Goal: Information Seeking & Learning: Learn about a topic

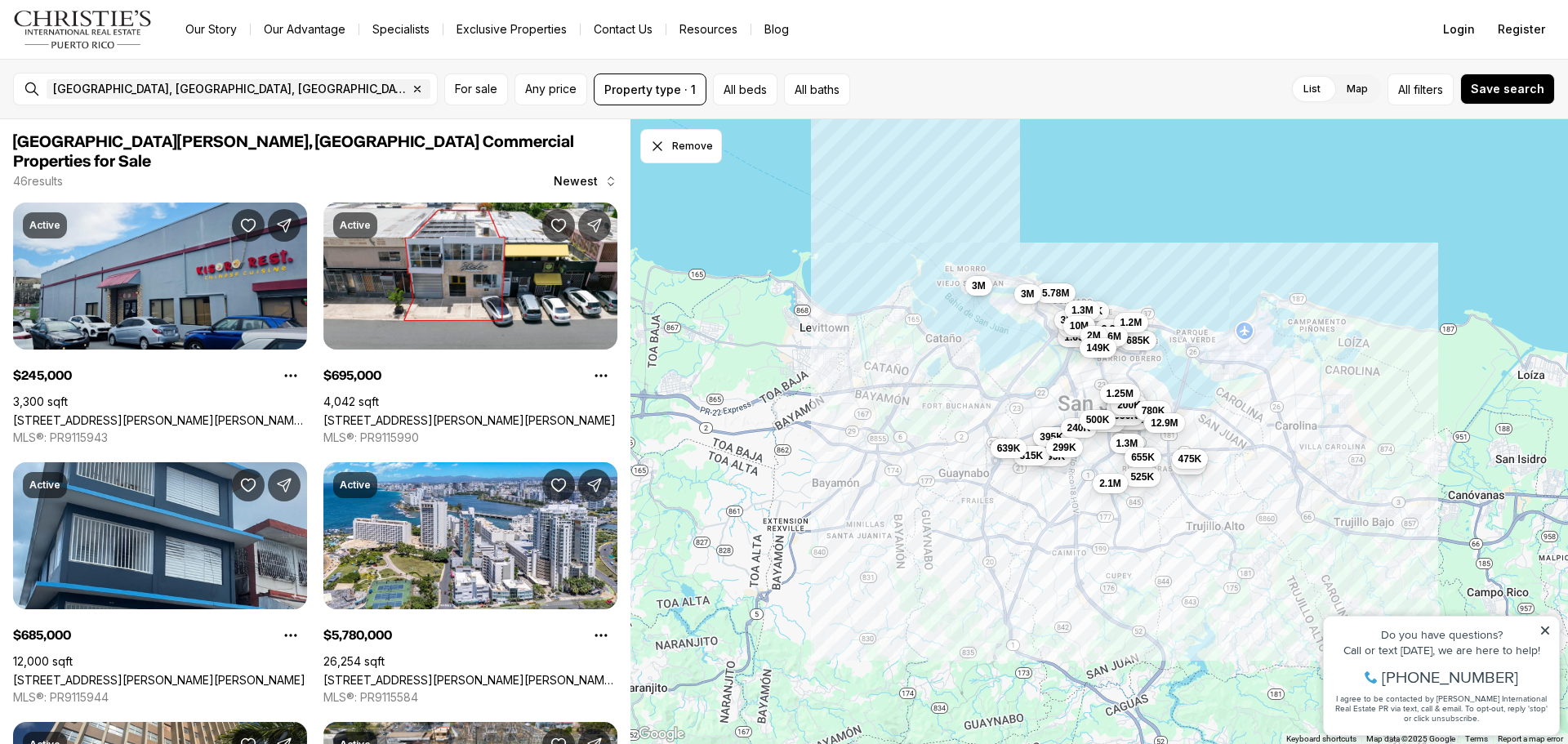
click at [1548, 629] on icon at bounding box center [1544, 631] width 8 height 8
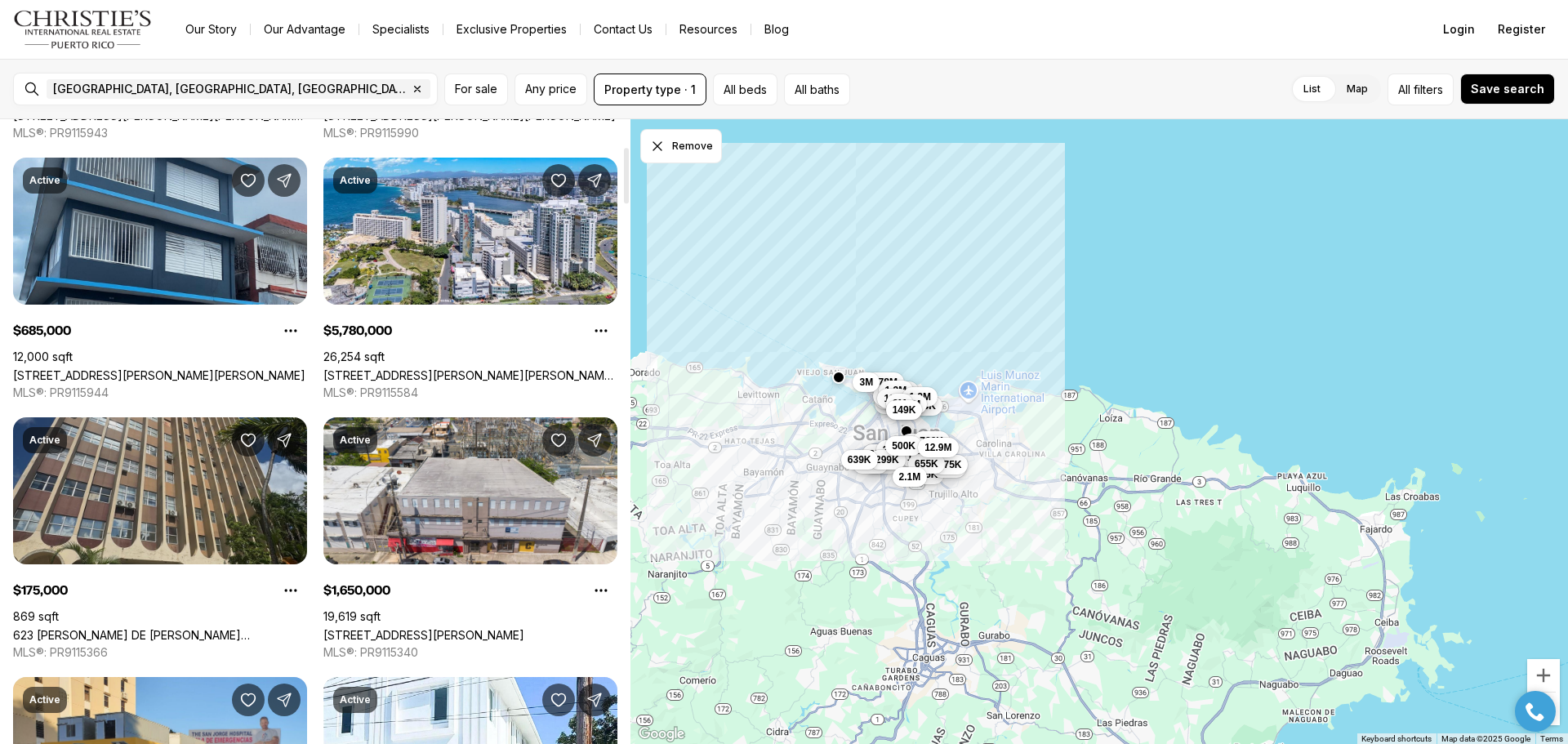
scroll to position [327, 0]
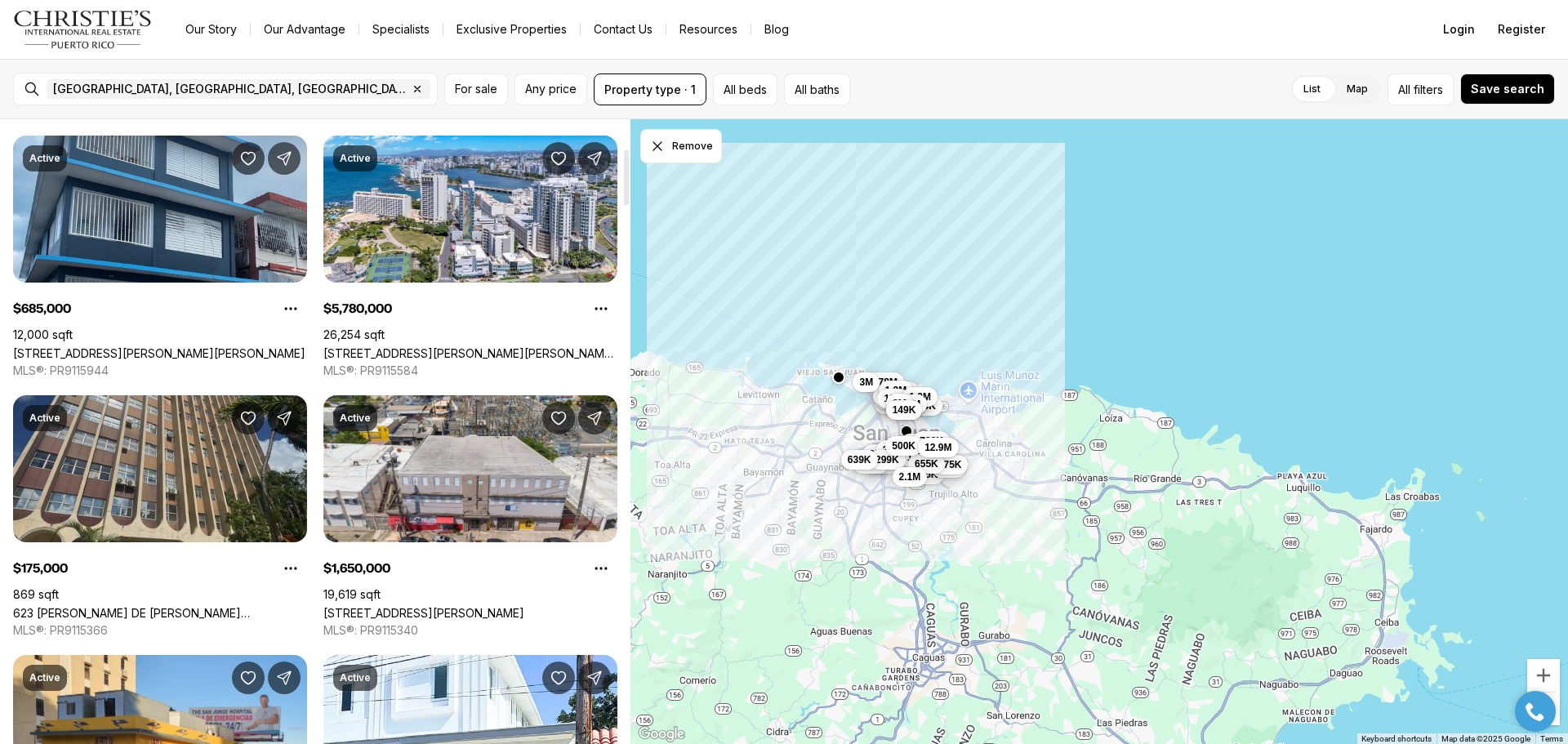
click at [107, 606] on link "623 [PERSON_NAME] DE [PERSON_NAME][STREET_ADDRESS][PERSON_NAME]" at bounding box center [160, 613] width 294 height 14
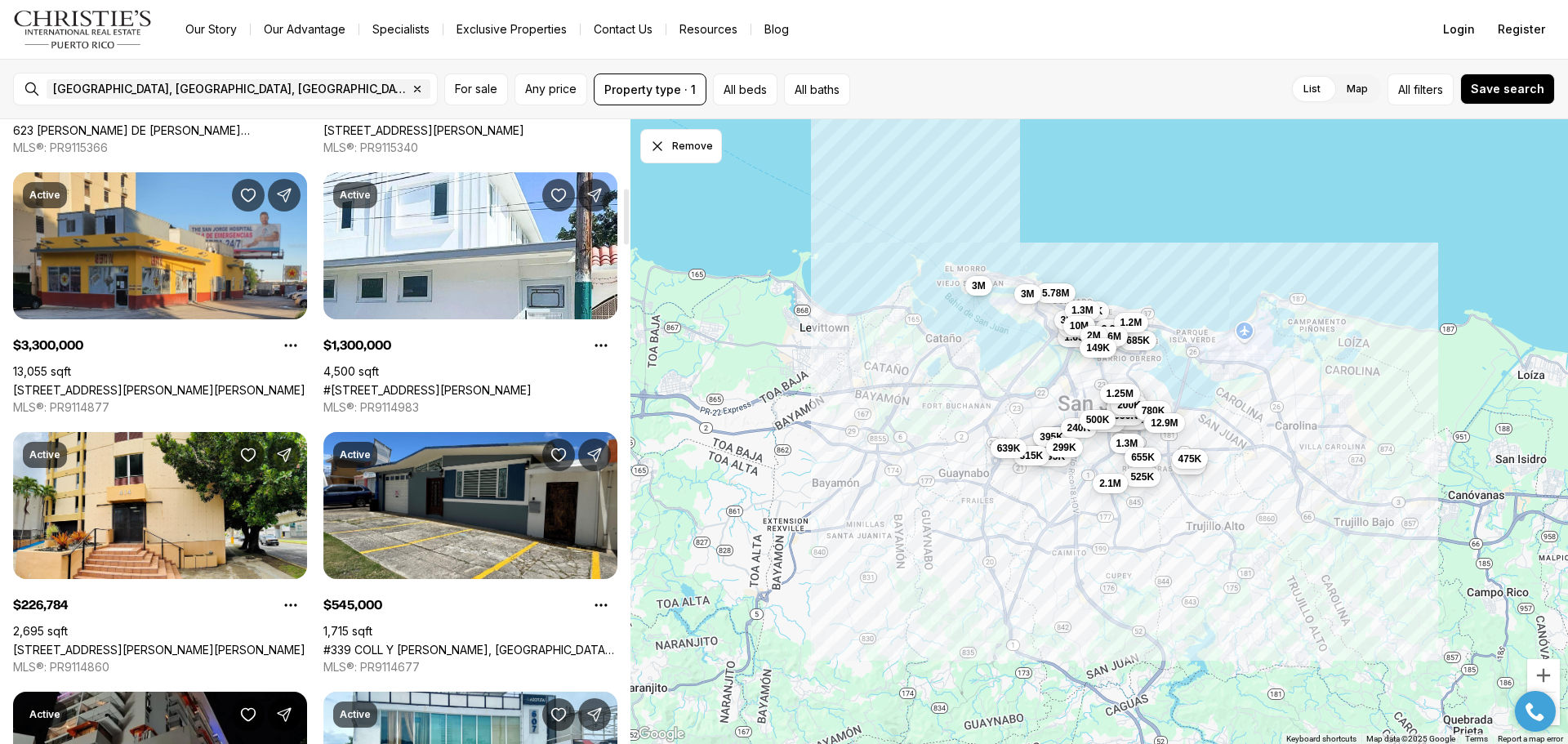
scroll to position [817, 0]
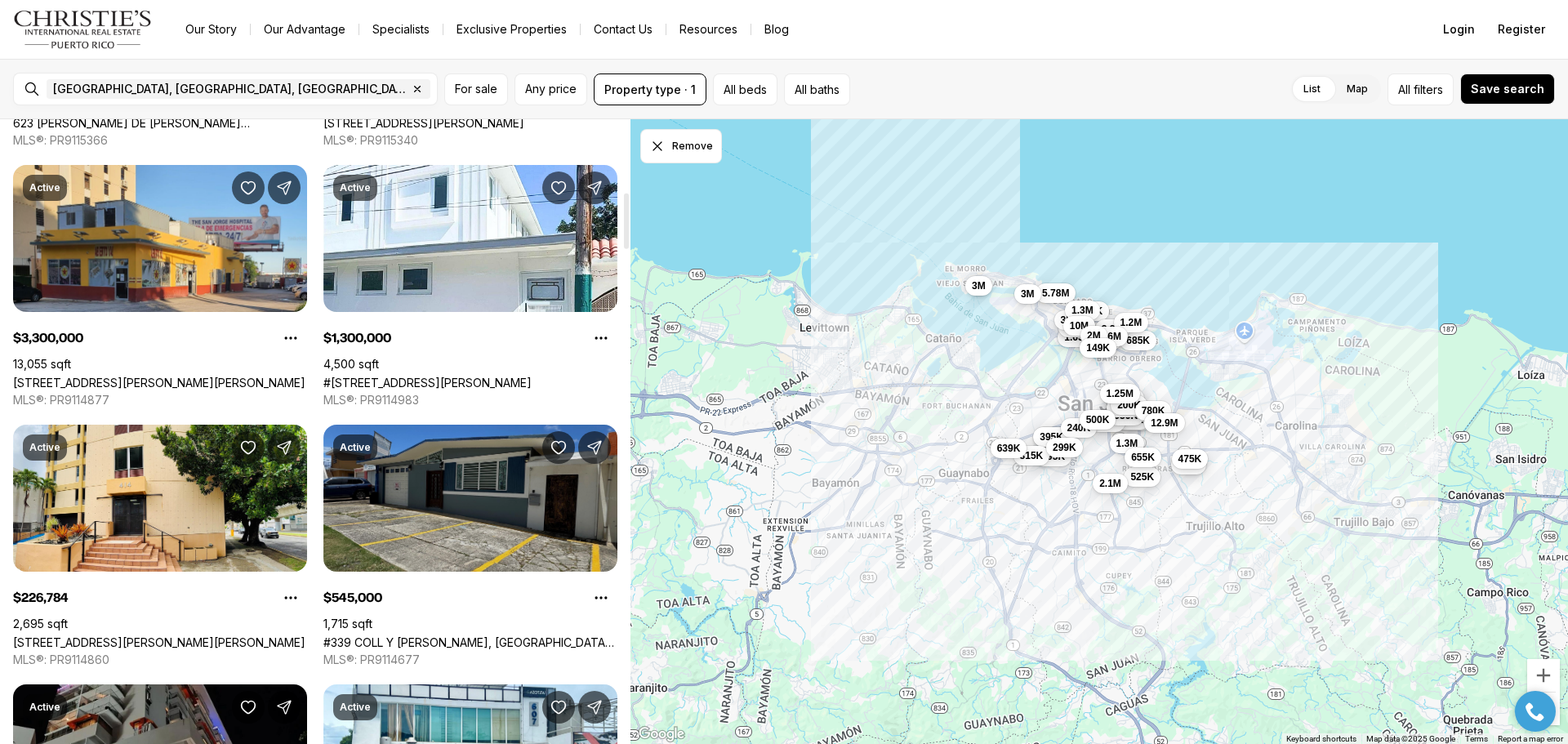
click at [487, 636] on link "#339 COLL Y TOSTE, SAN JUAN PR, 00901" at bounding box center [470, 643] width 294 height 14
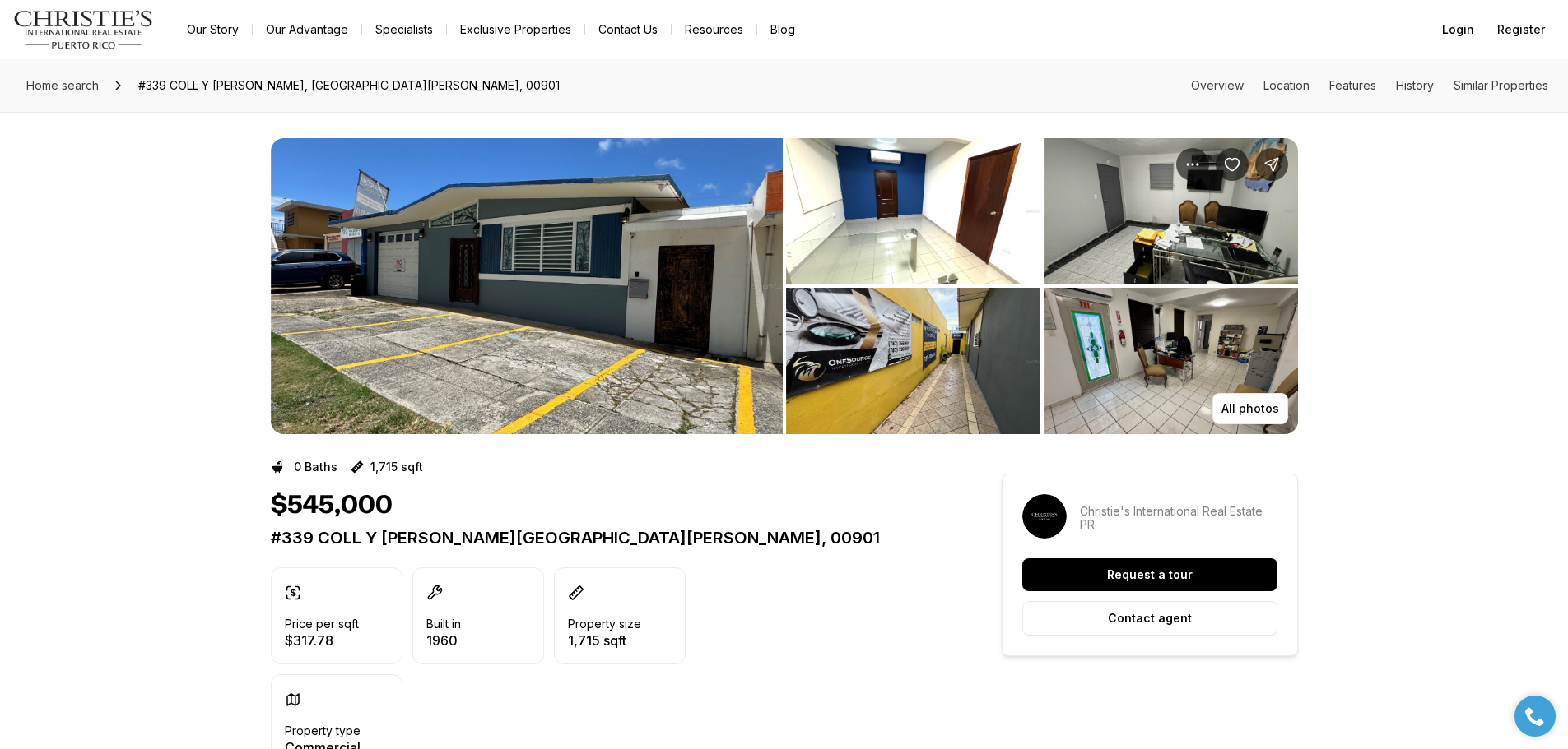
click at [934, 340] on img "View image gallery" at bounding box center [912, 360] width 254 height 146
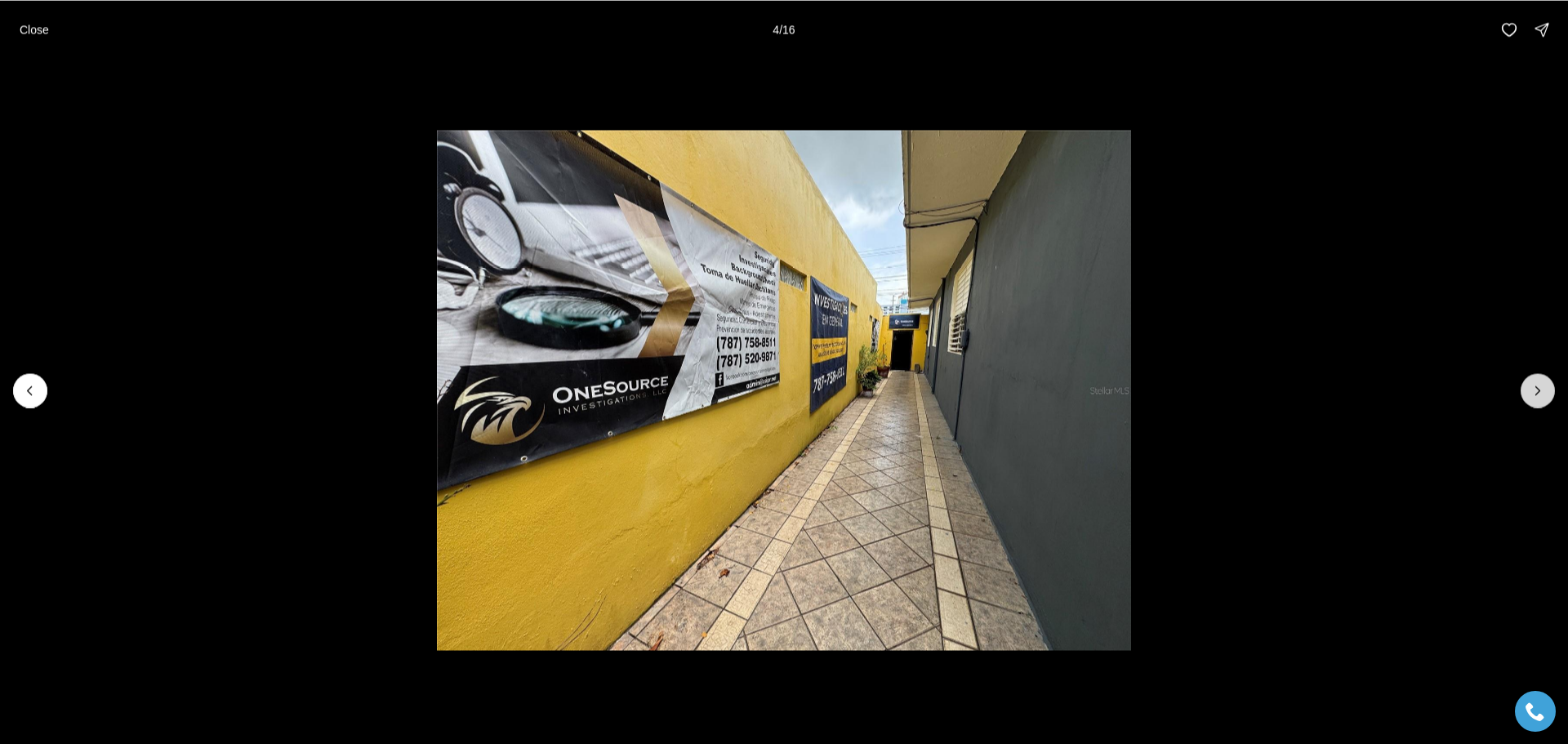
click at [1532, 383] on icon "Next slide" at bounding box center [1537, 390] width 17 height 17
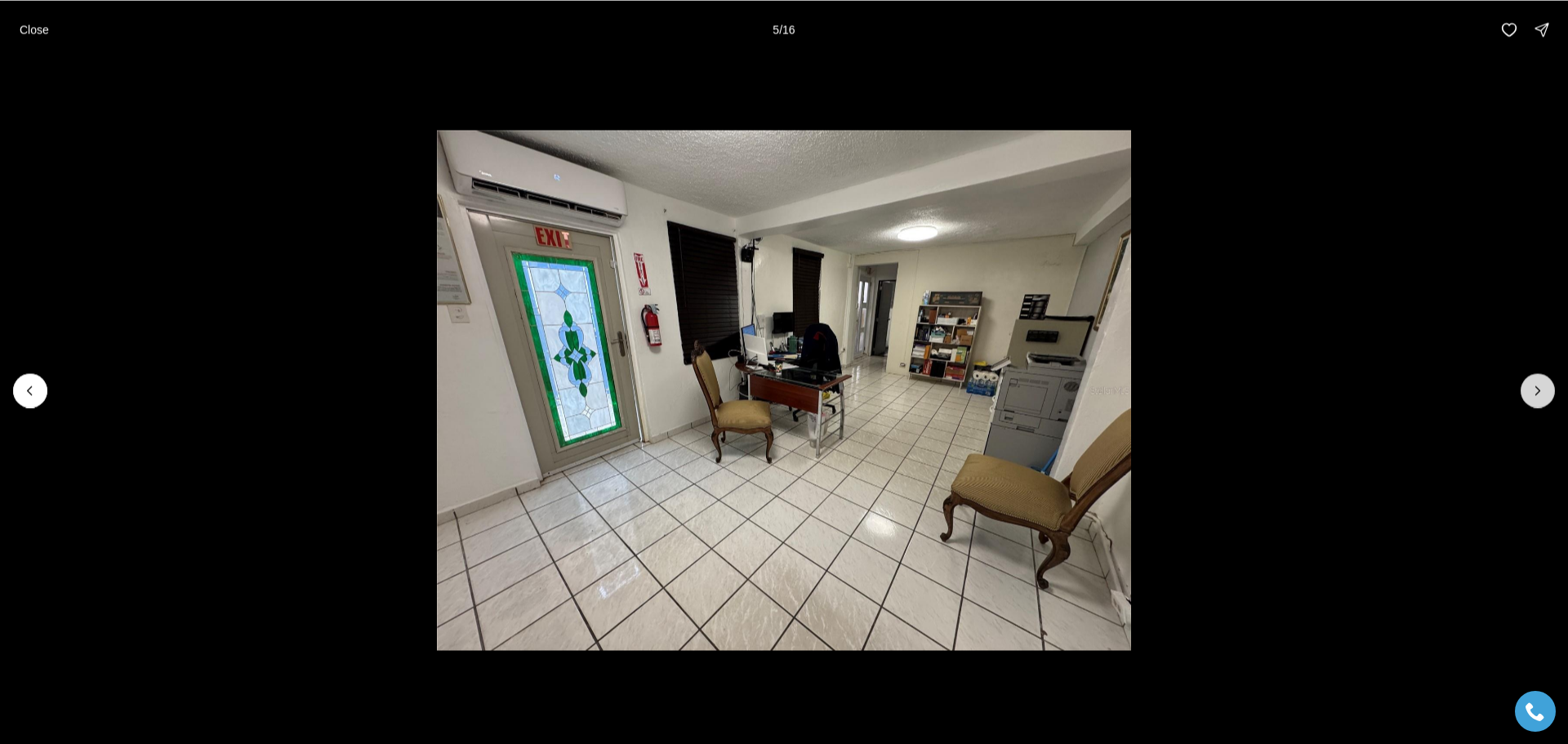
click at [1532, 383] on icon "Next slide" at bounding box center [1537, 390] width 17 height 17
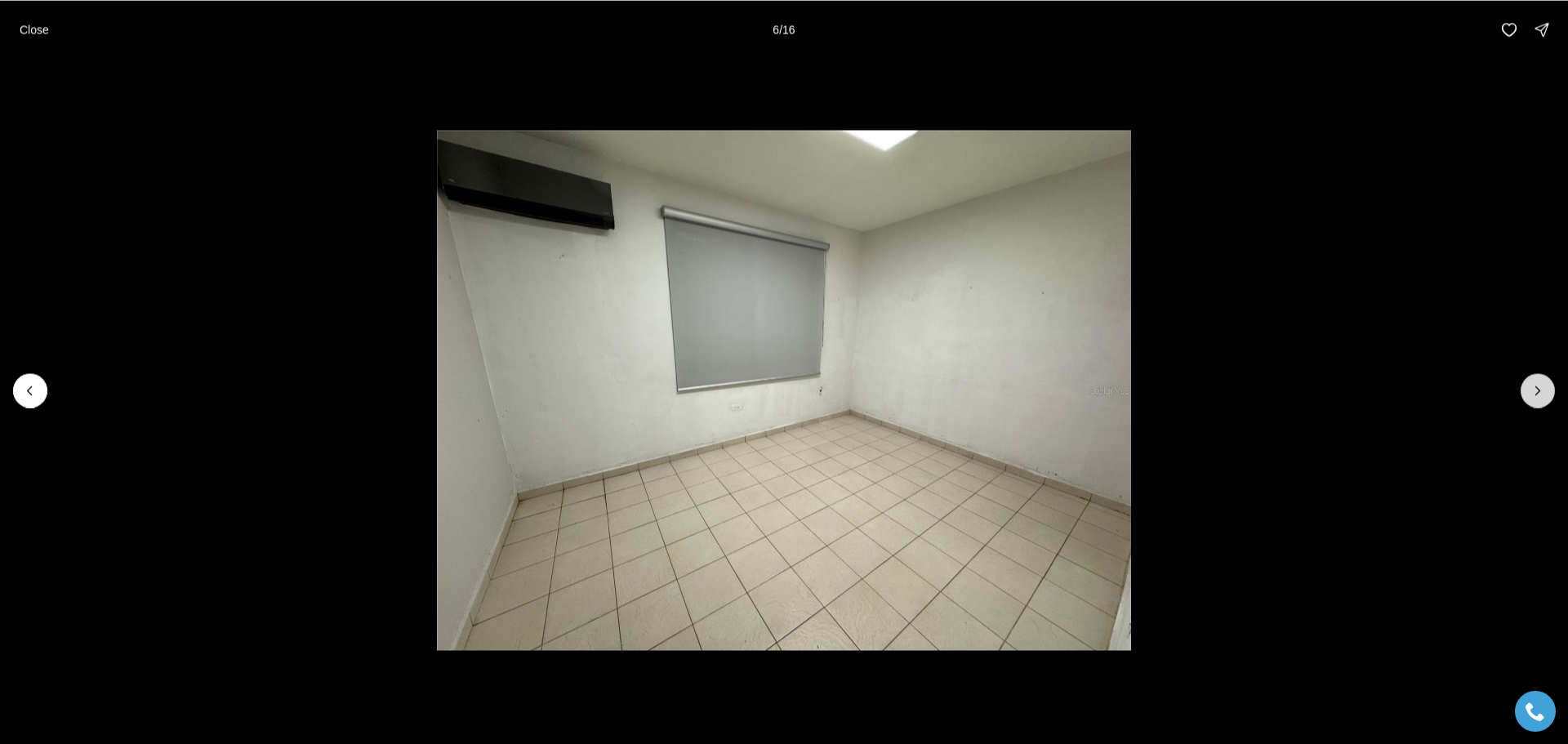
click at [1532, 383] on icon "Next slide" at bounding box center [1537, 390] width 17 height 17
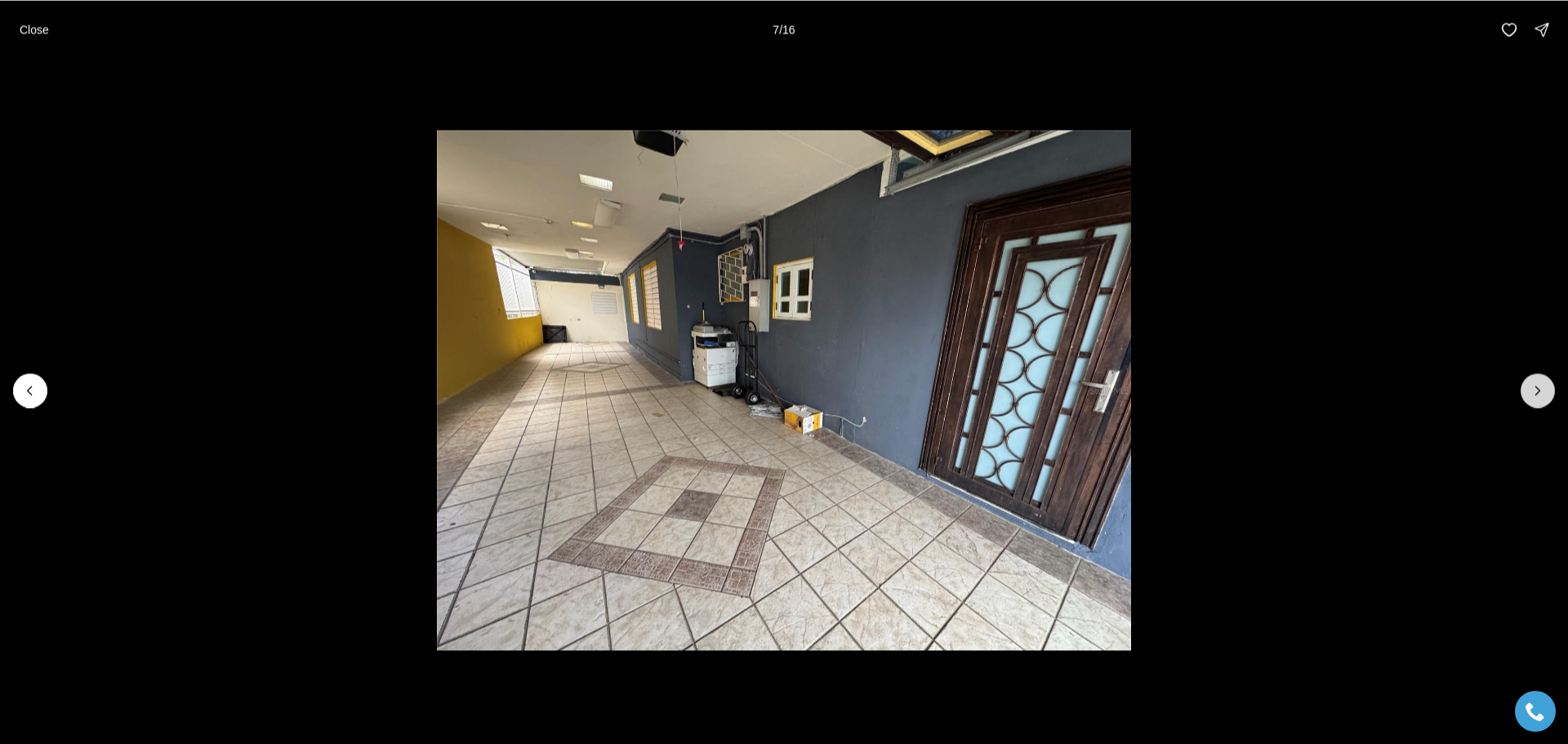
click at [1532, 383] on icon "Next slide" at bounding box center [1537, 390] width 17 height 17
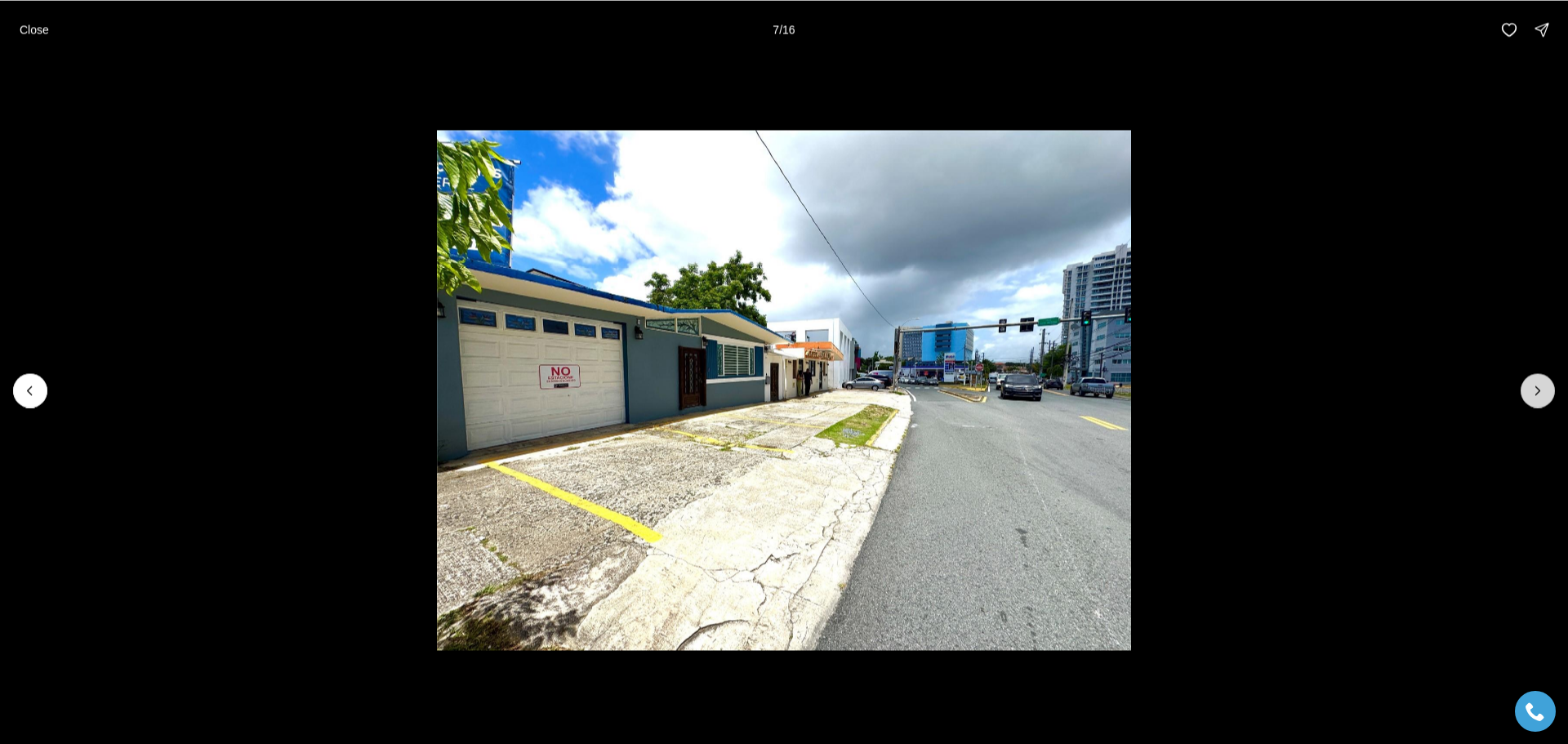
click at [1532, 383] on icon "Next slide" at bounding box center [1537, 390] width 17 height 17
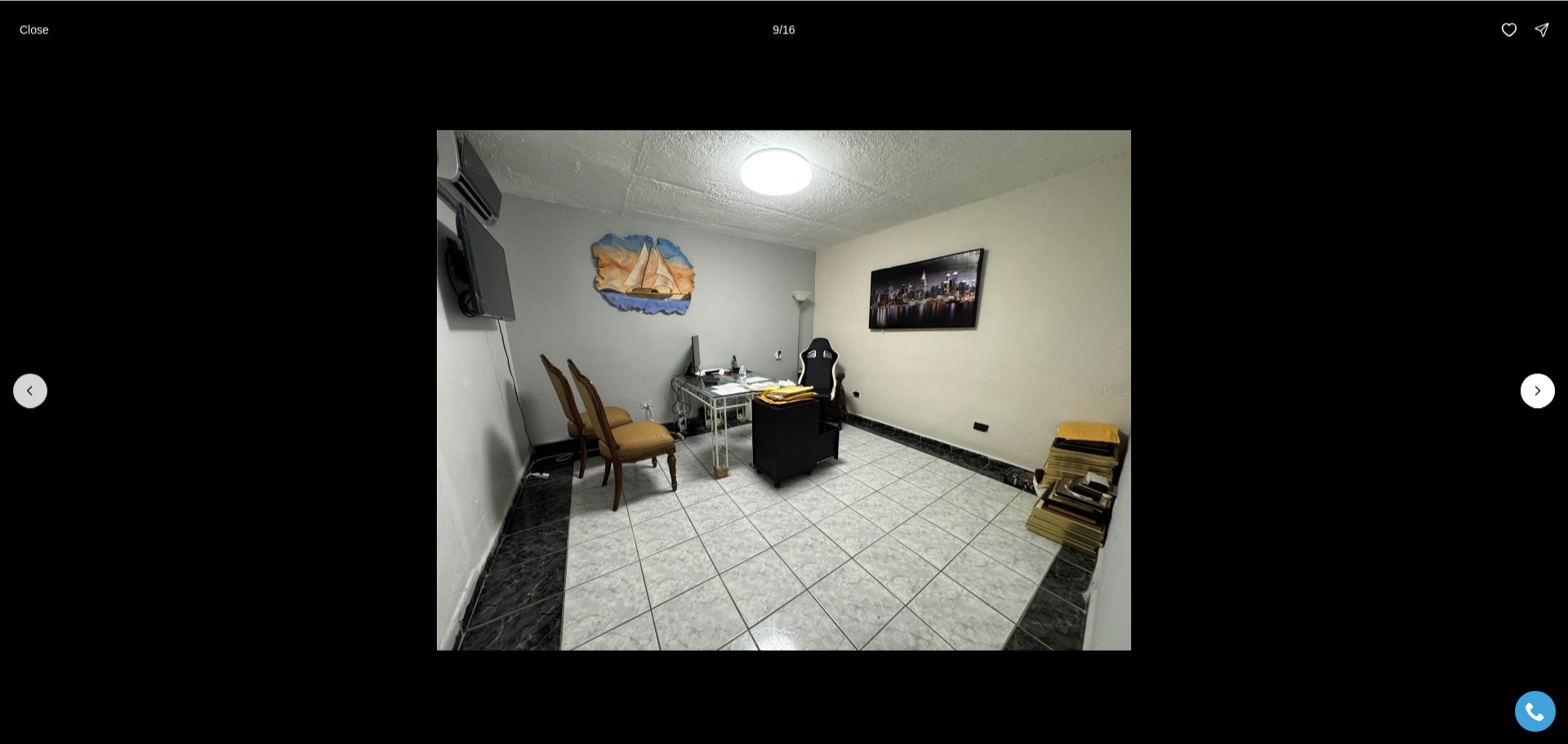
click at [18, 386] on button "Previous slide" at bounding box center [30, 390] width 34 height 34
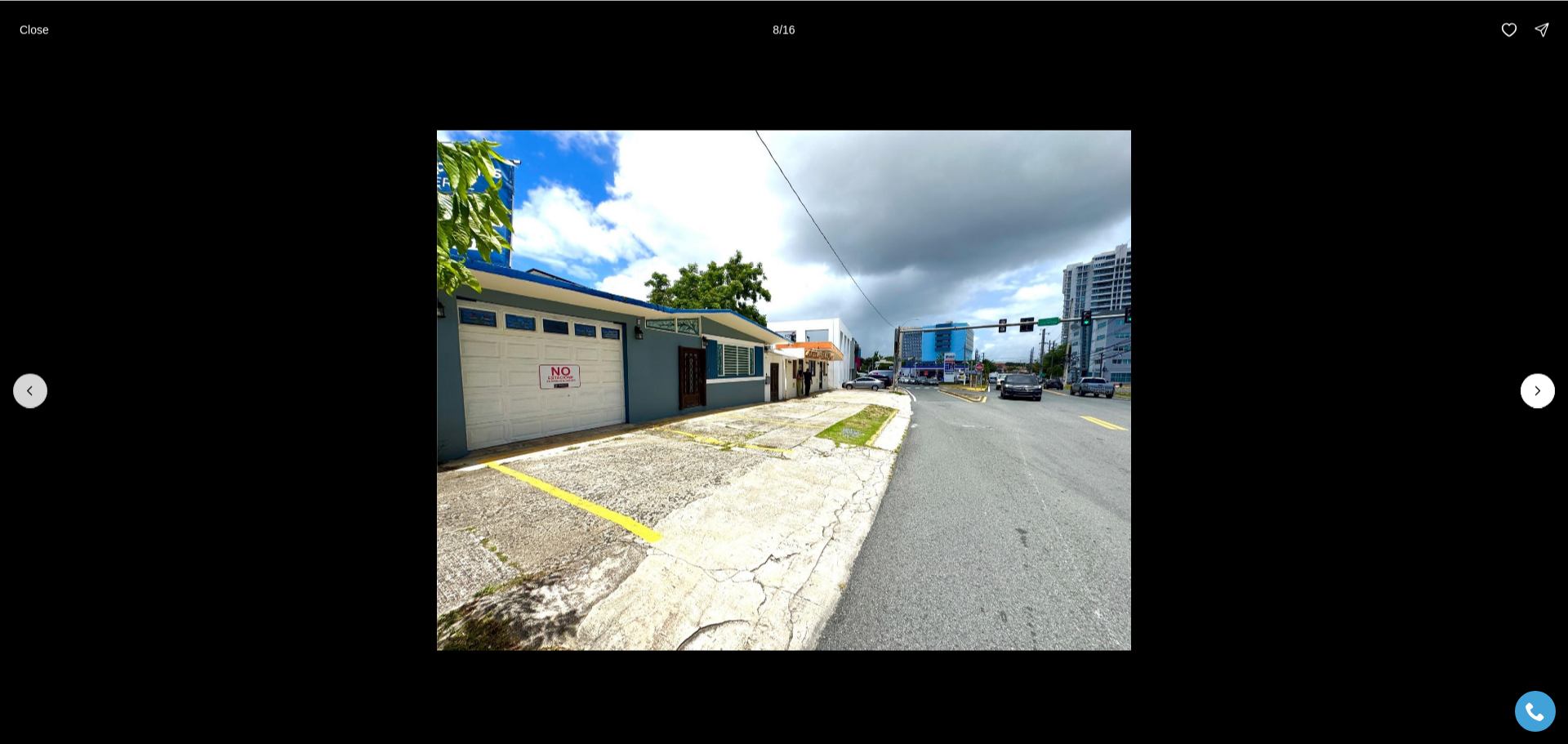
click at [18, 386] on button "Previous slide" at bounding box center [30, 390] width 34 height 34
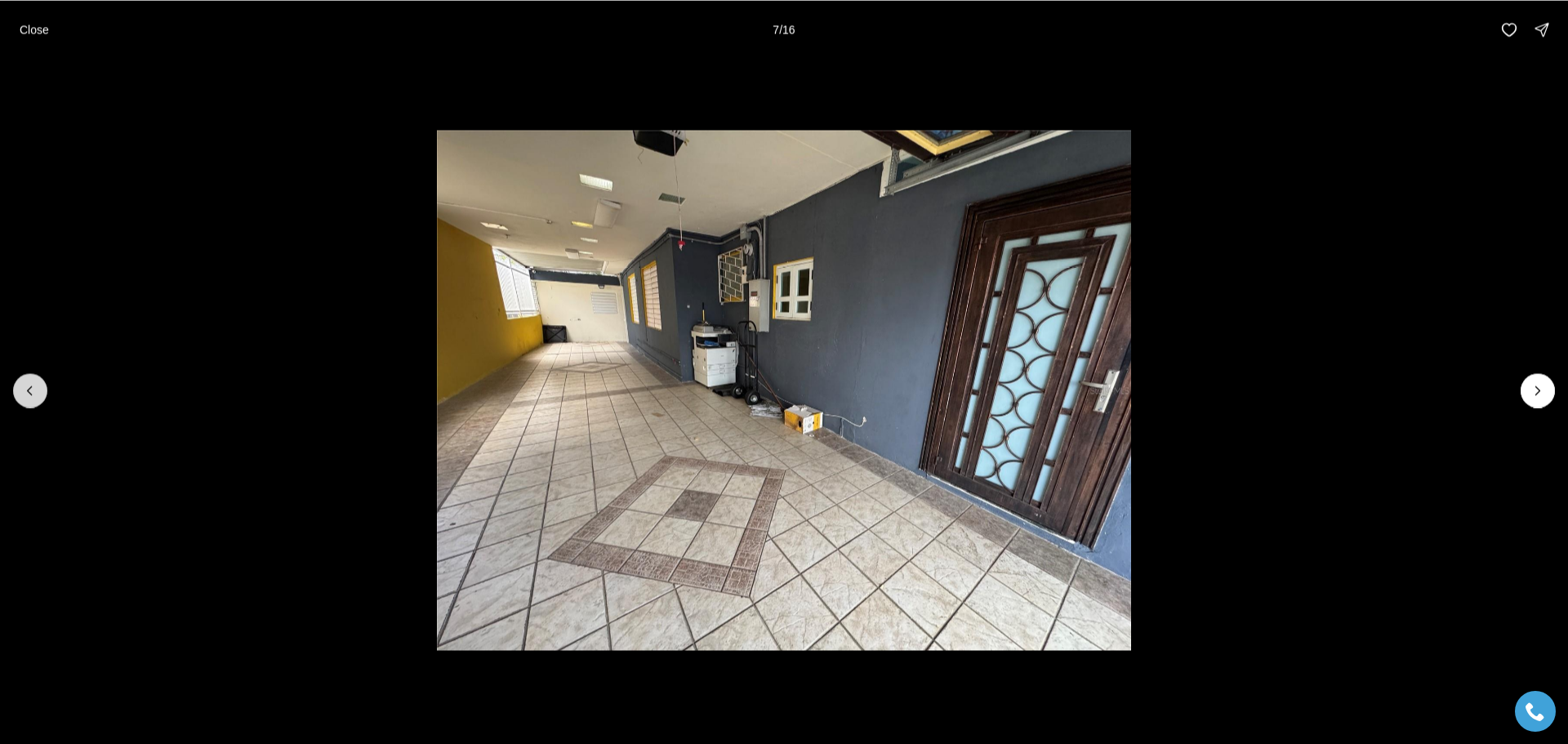
click at [18, 386] on button "Previous slide" at bounding box center [30, 390] width 34 height 34
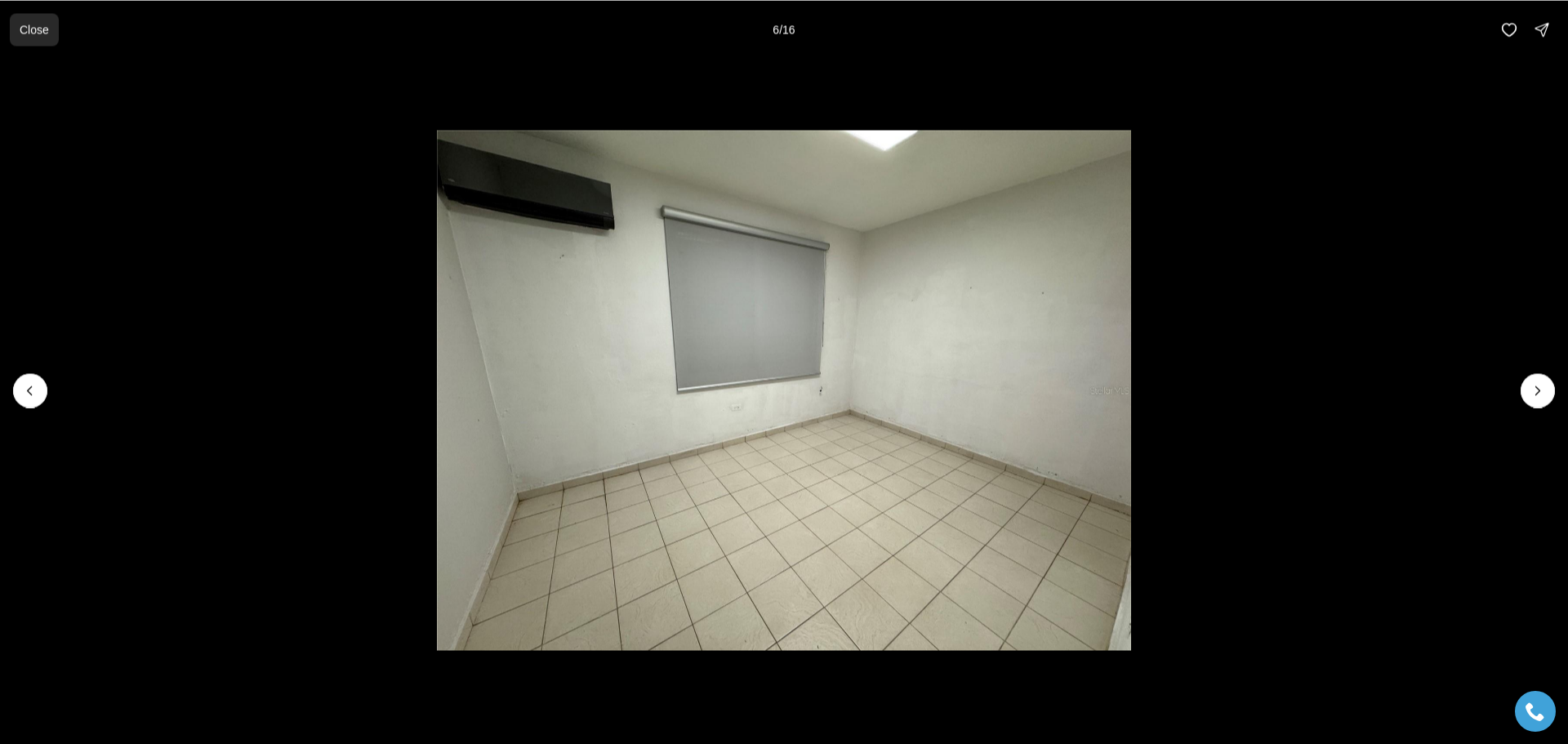
click at [37, 29] on p "Close" at bounding box center [33, 29] width 29 height 13
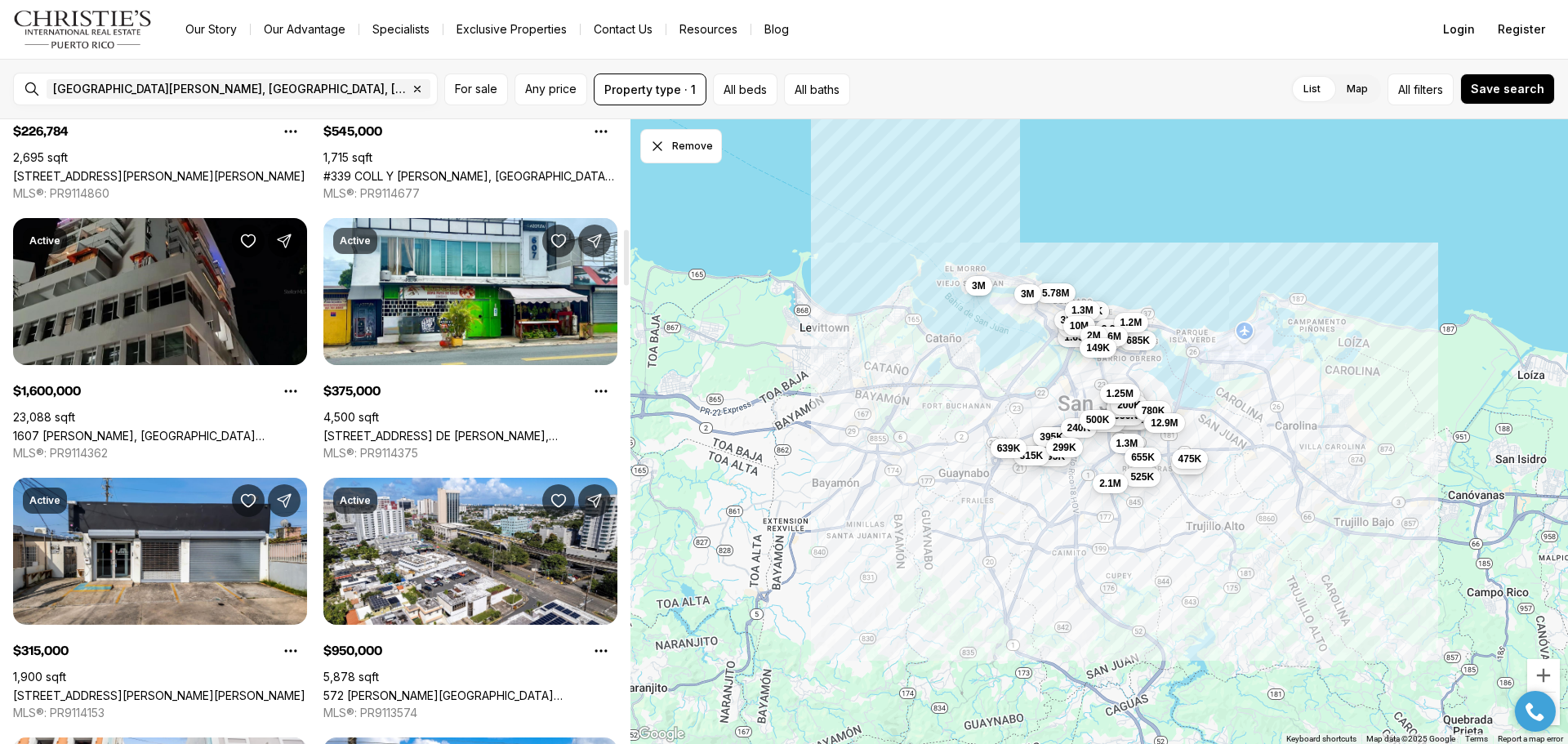
scroll to position [1308, 0]
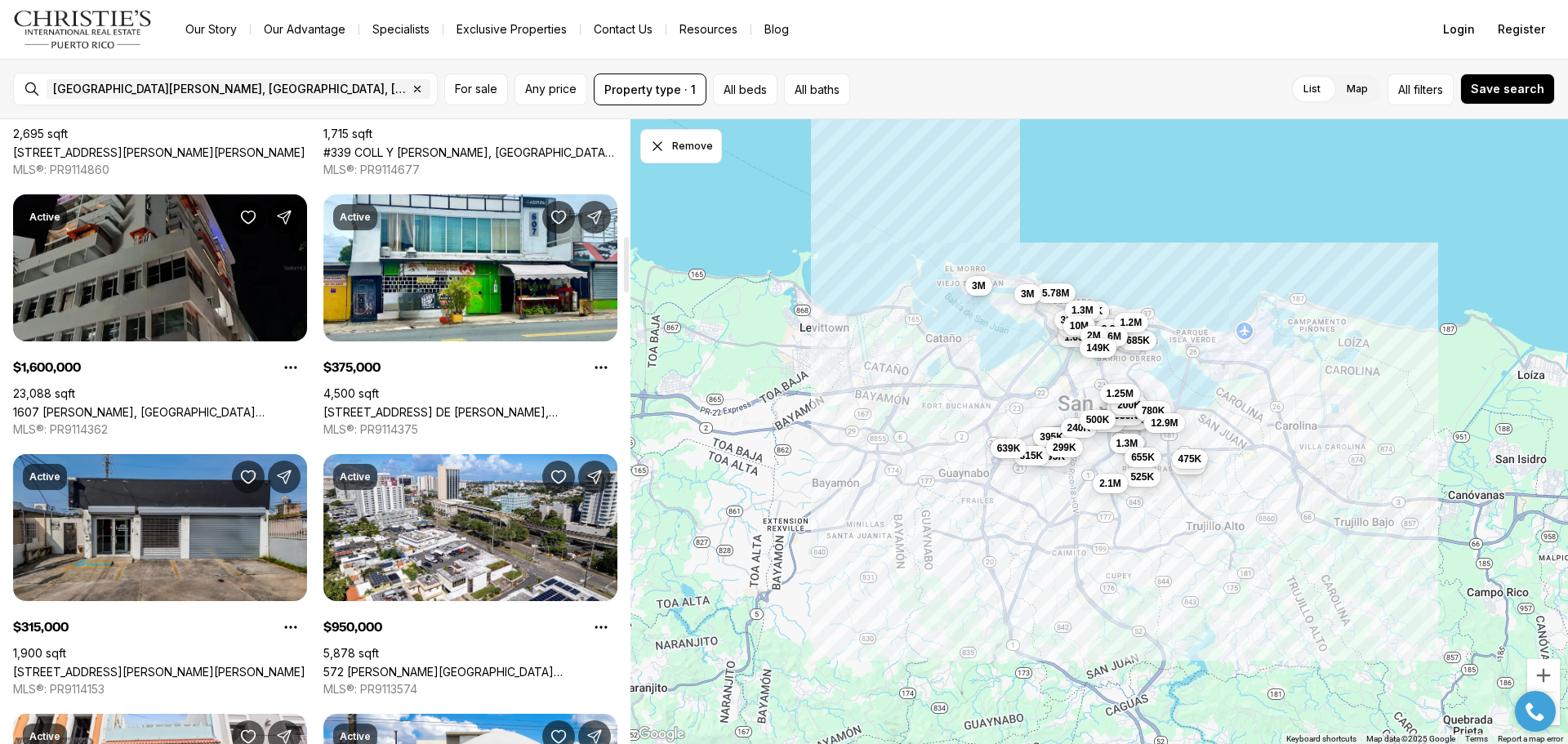
click at [185, 665] on link "#78 AVE SAN PATRICIO, SAN JUAN PR, 00921" at bounding box center [159, 672] width 293 height 14
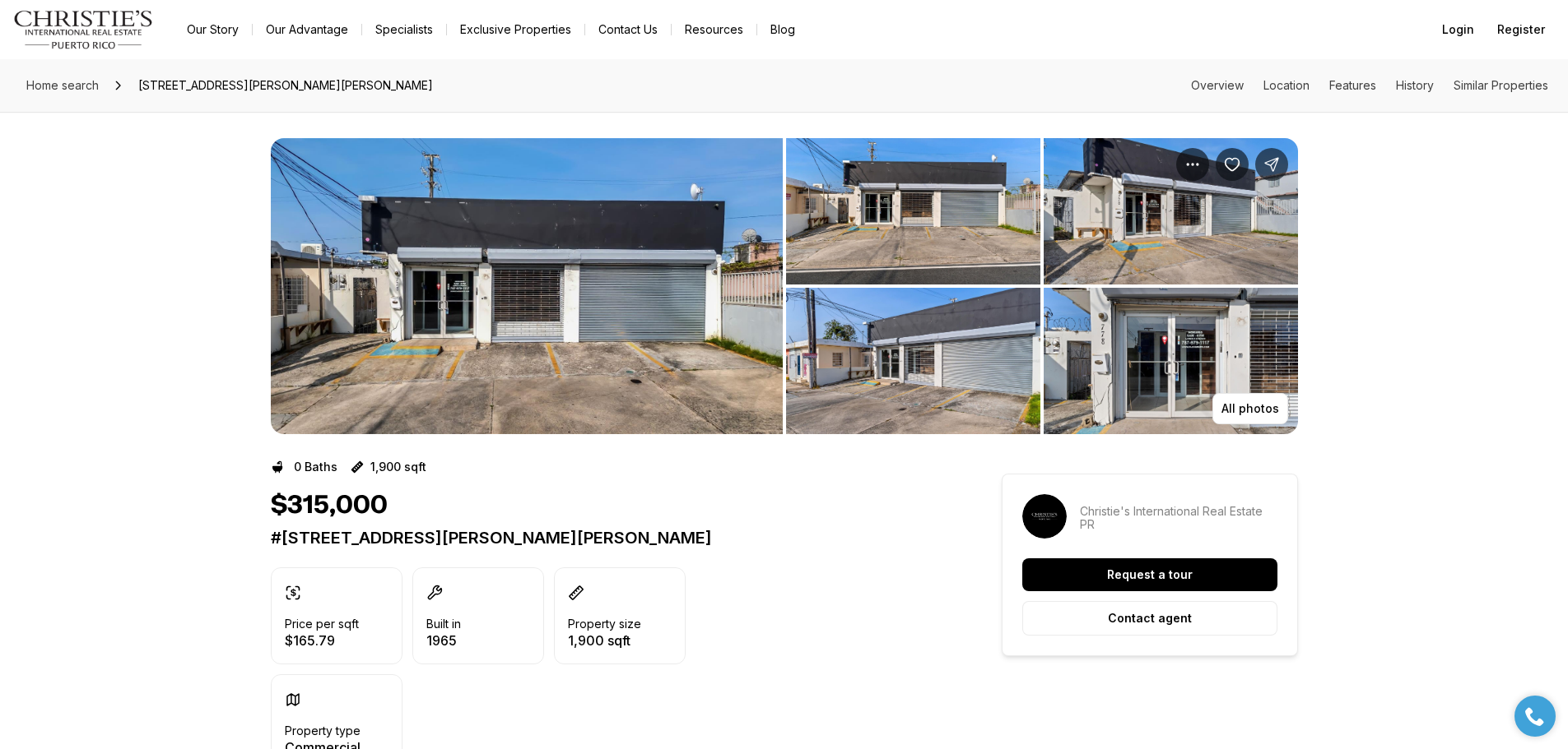
click at [907, 180] on img "View image gallery" at bounding box center [912, 211] width 254 height 146
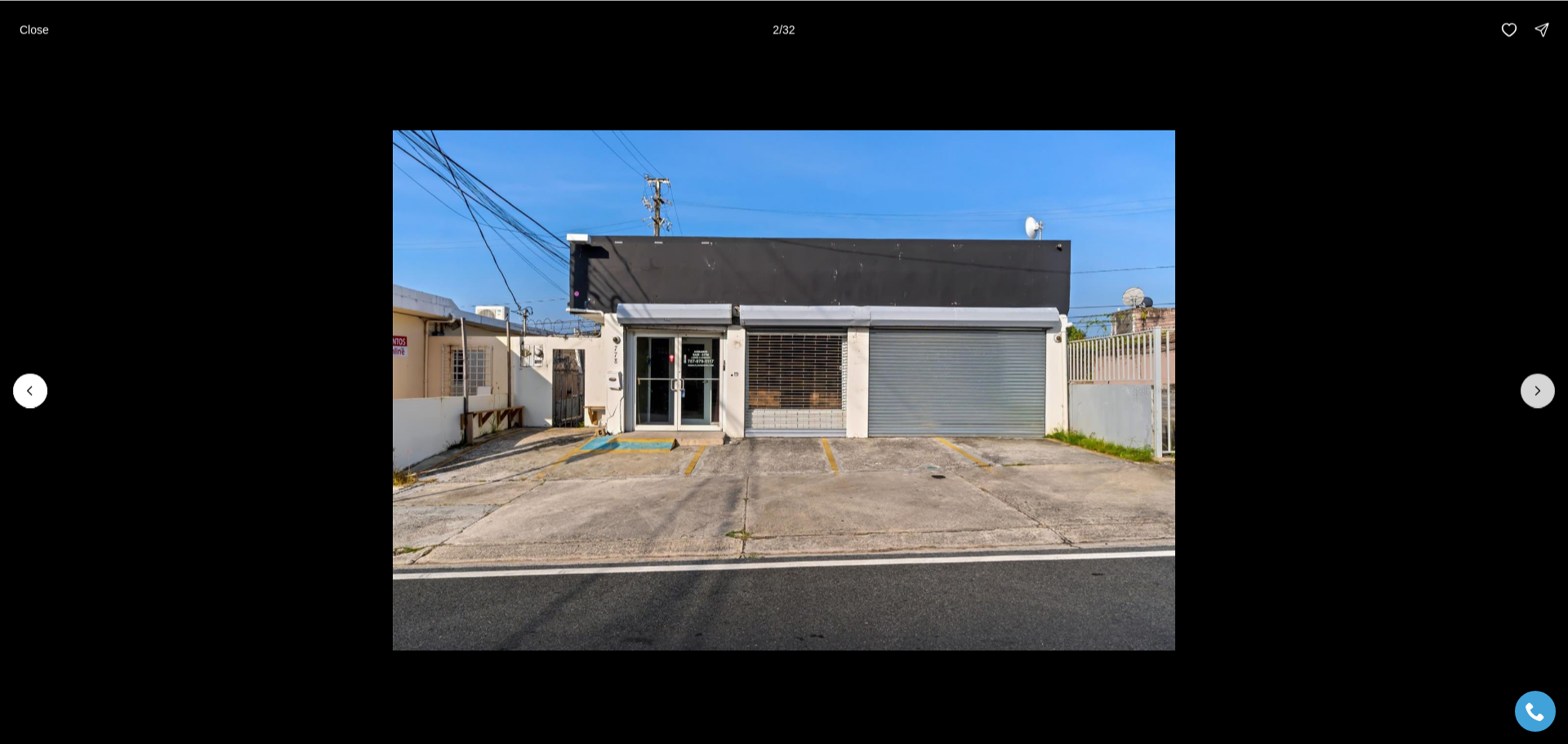
click at [1535, 392] on icon "Next slide" at bounding box center [1537, 390] width 17 height 17
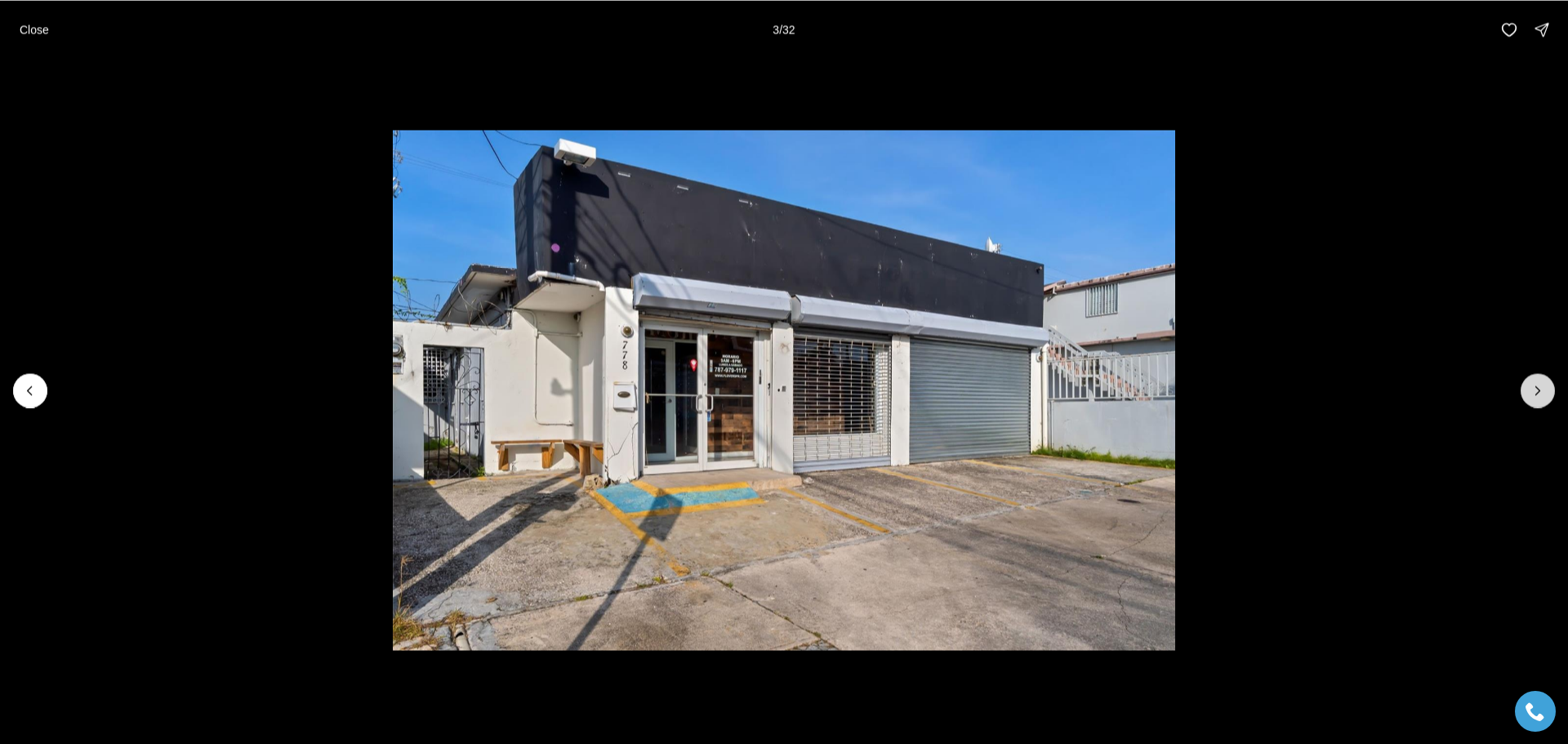
click at [1535, 392] on icon "Next slide" at bounding box center [1537, 390] width 17 height 17
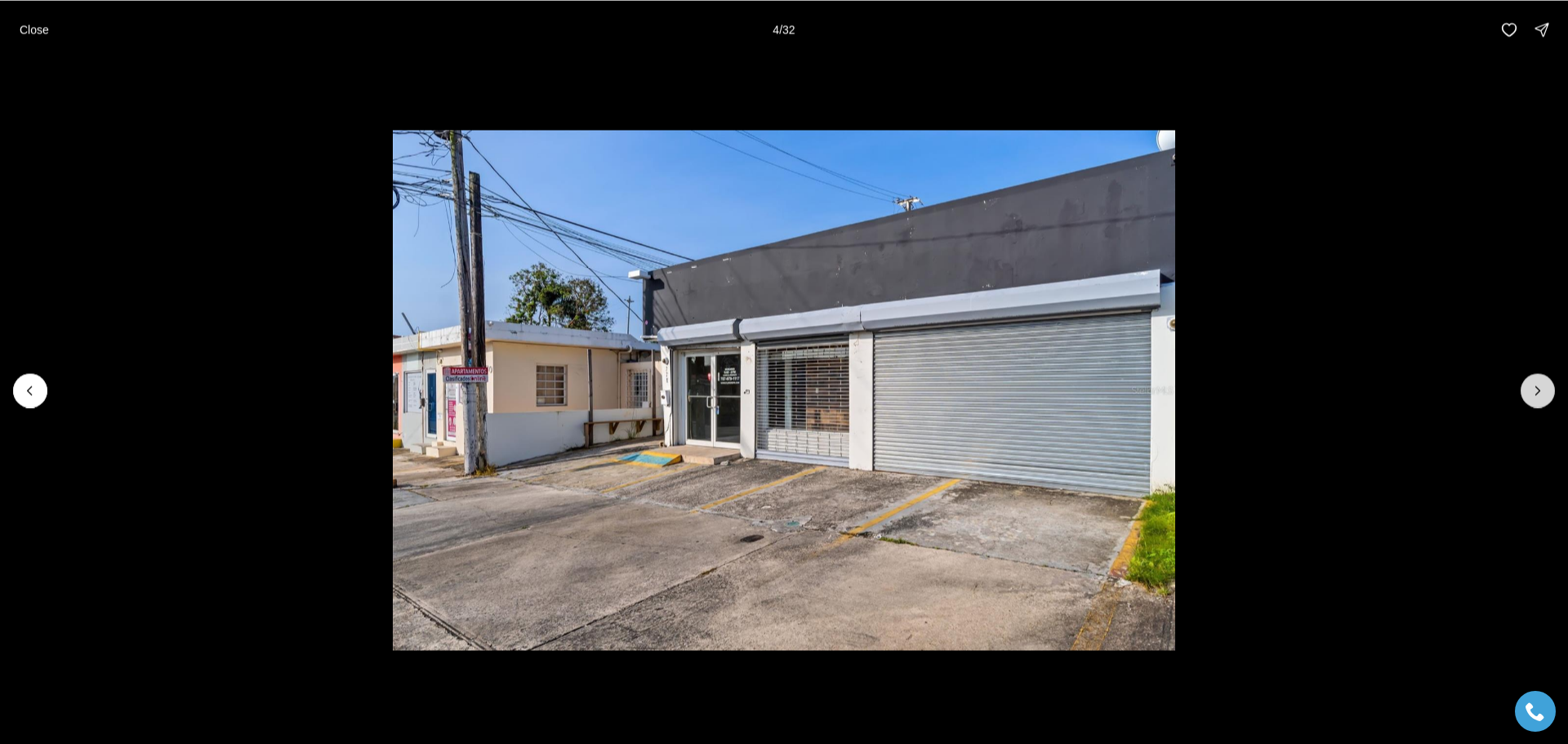
click at [1535, 392] on icon "Next slide" at bounding box center [1537, 390] width 17 height 17
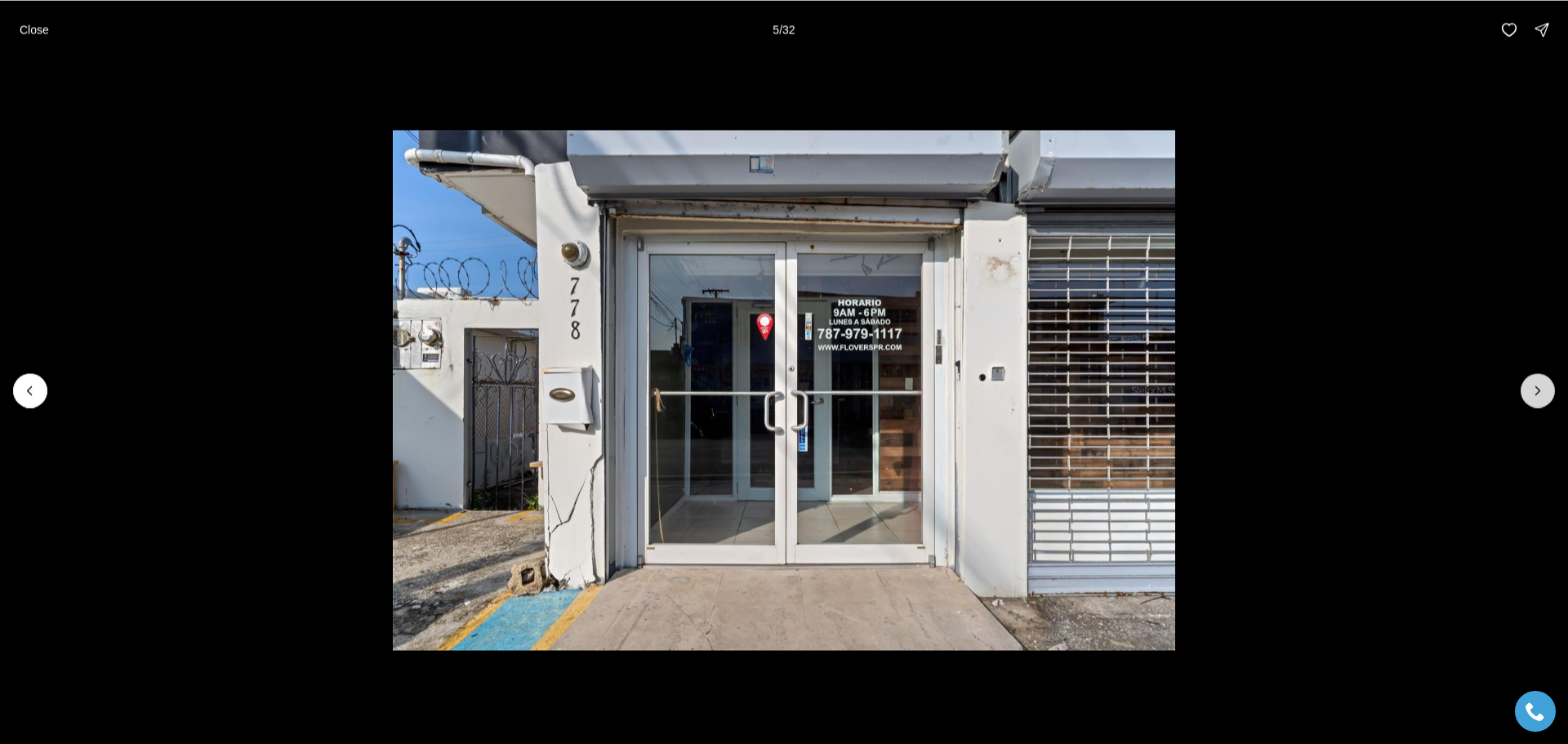
click at [1535, 392] on icon "Next slide" at bounding box center [1537, 390] width 17 height 17
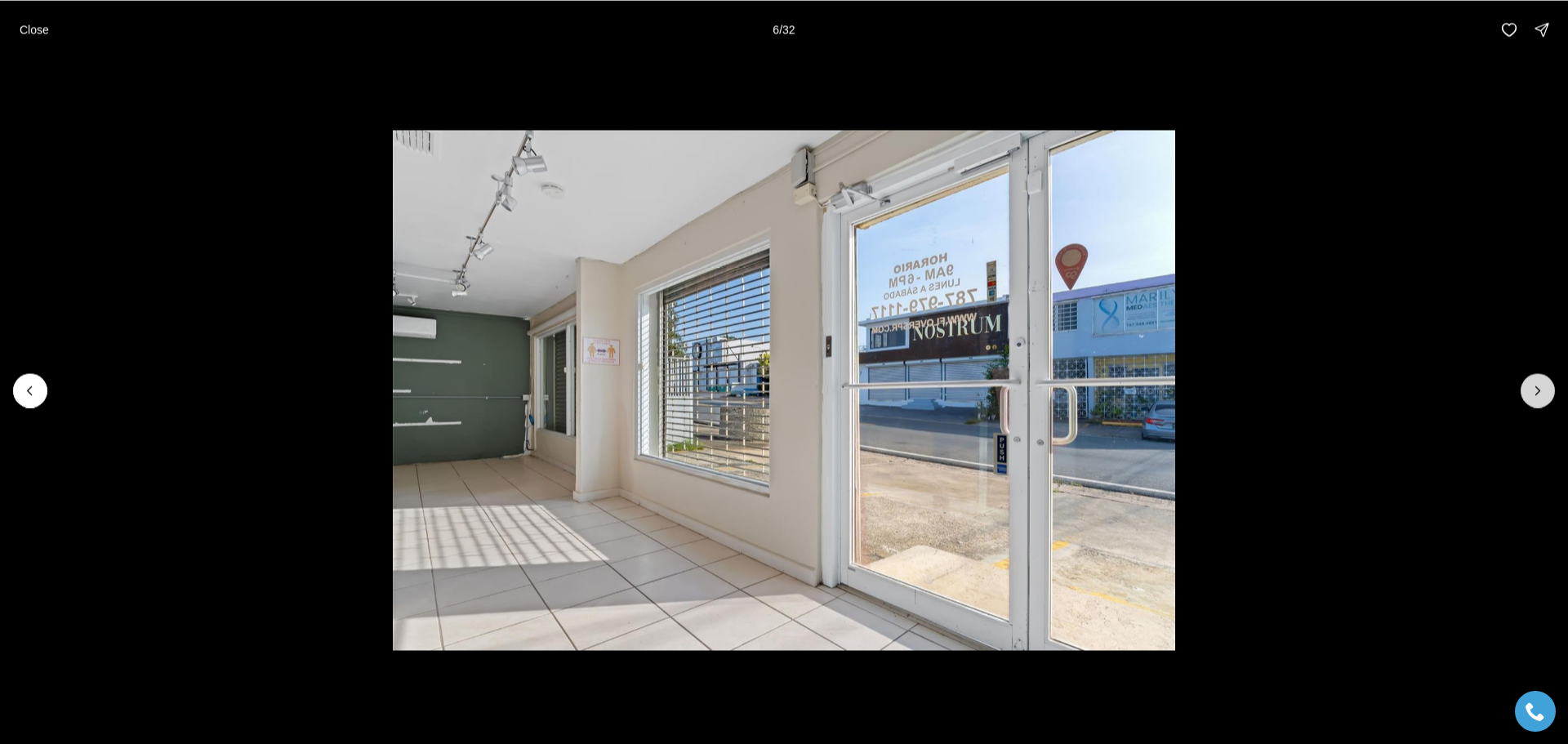
click at [1535, 392] on icon "Next slide" at bounding box center [1537, 390] width 17 height 17
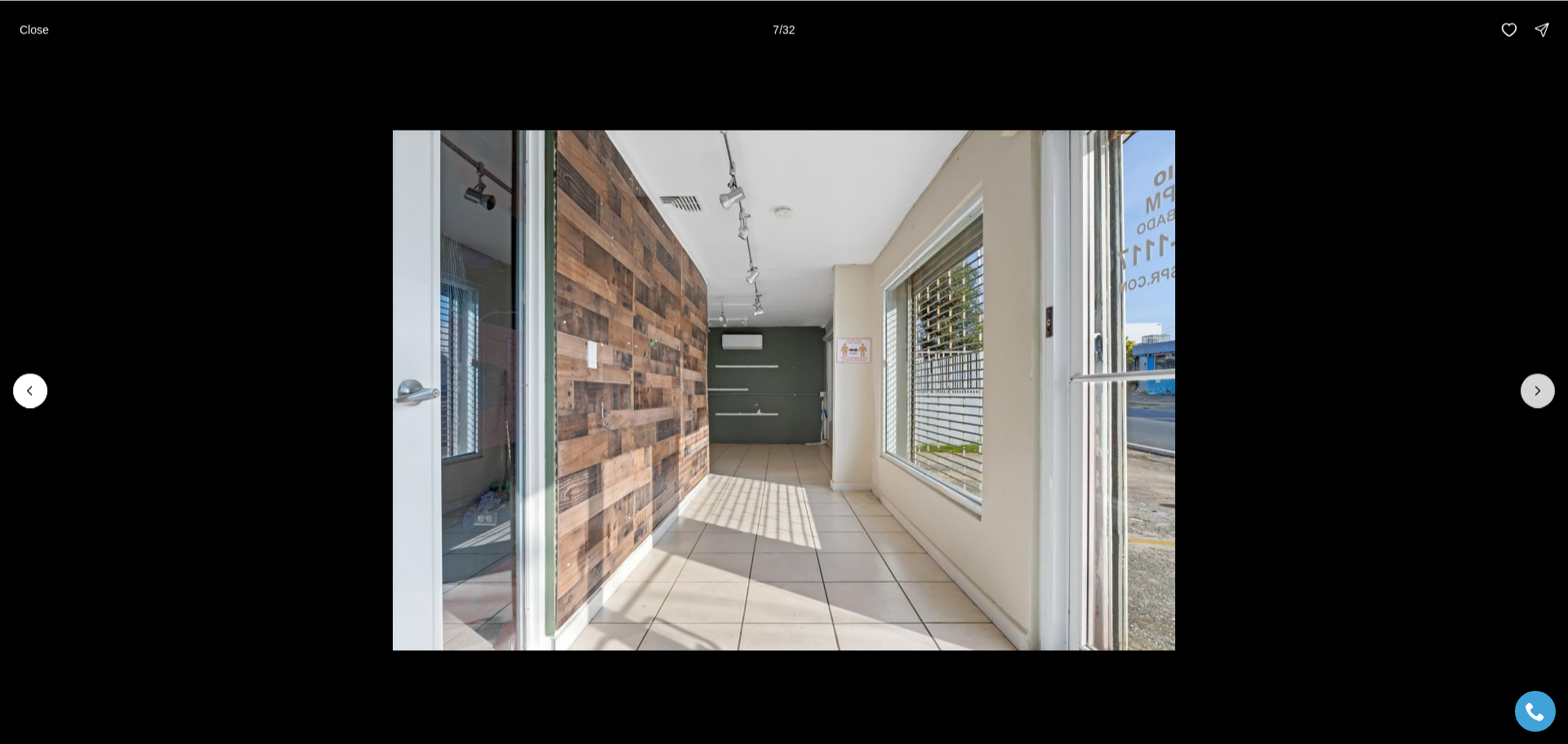
click at [1535, 392] on icon "Next slide" at bounding box center [1537, 390] width 17 height 17
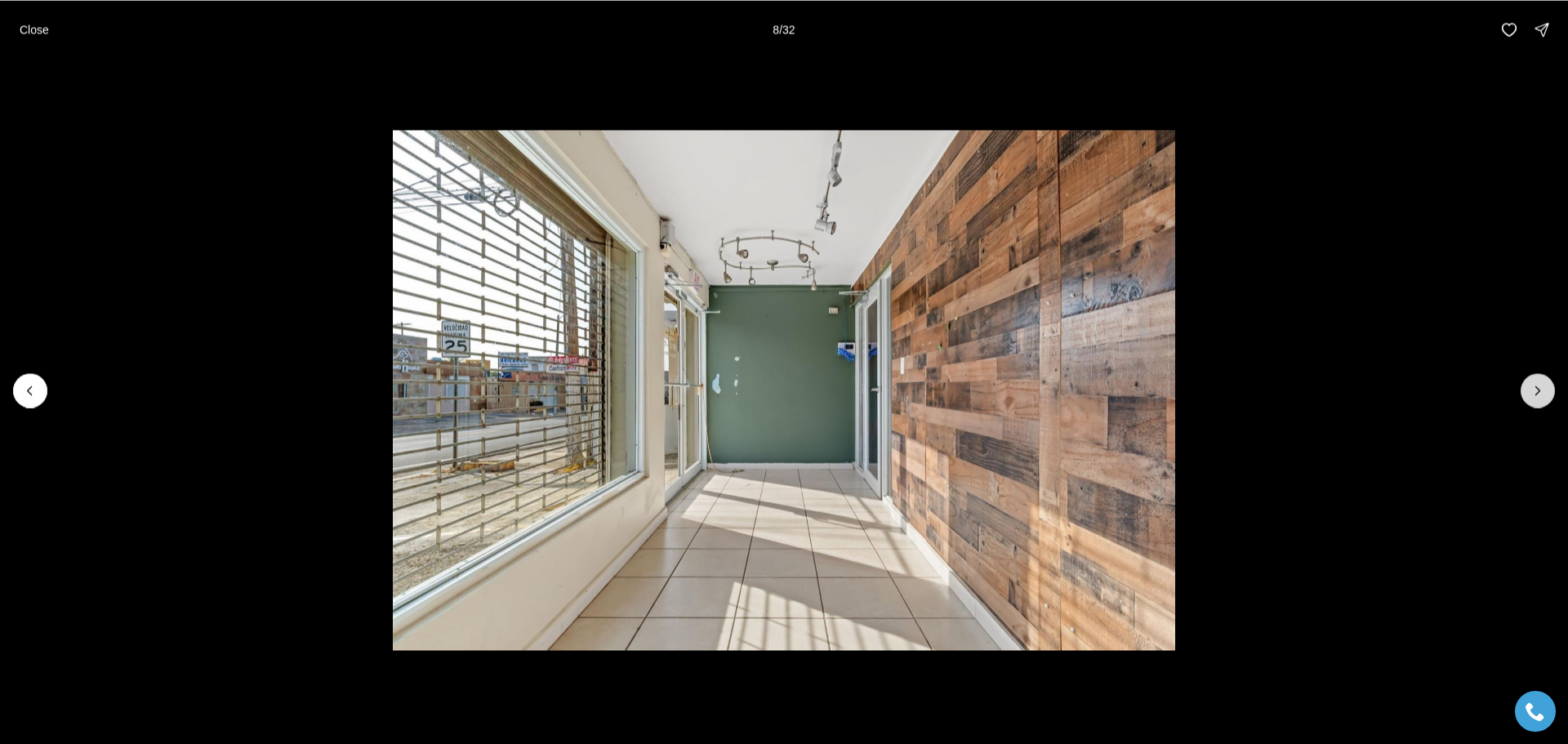
click at [1535, 392] on icon "Next slide" at bounding box center [1537, 390] width 17 height 17
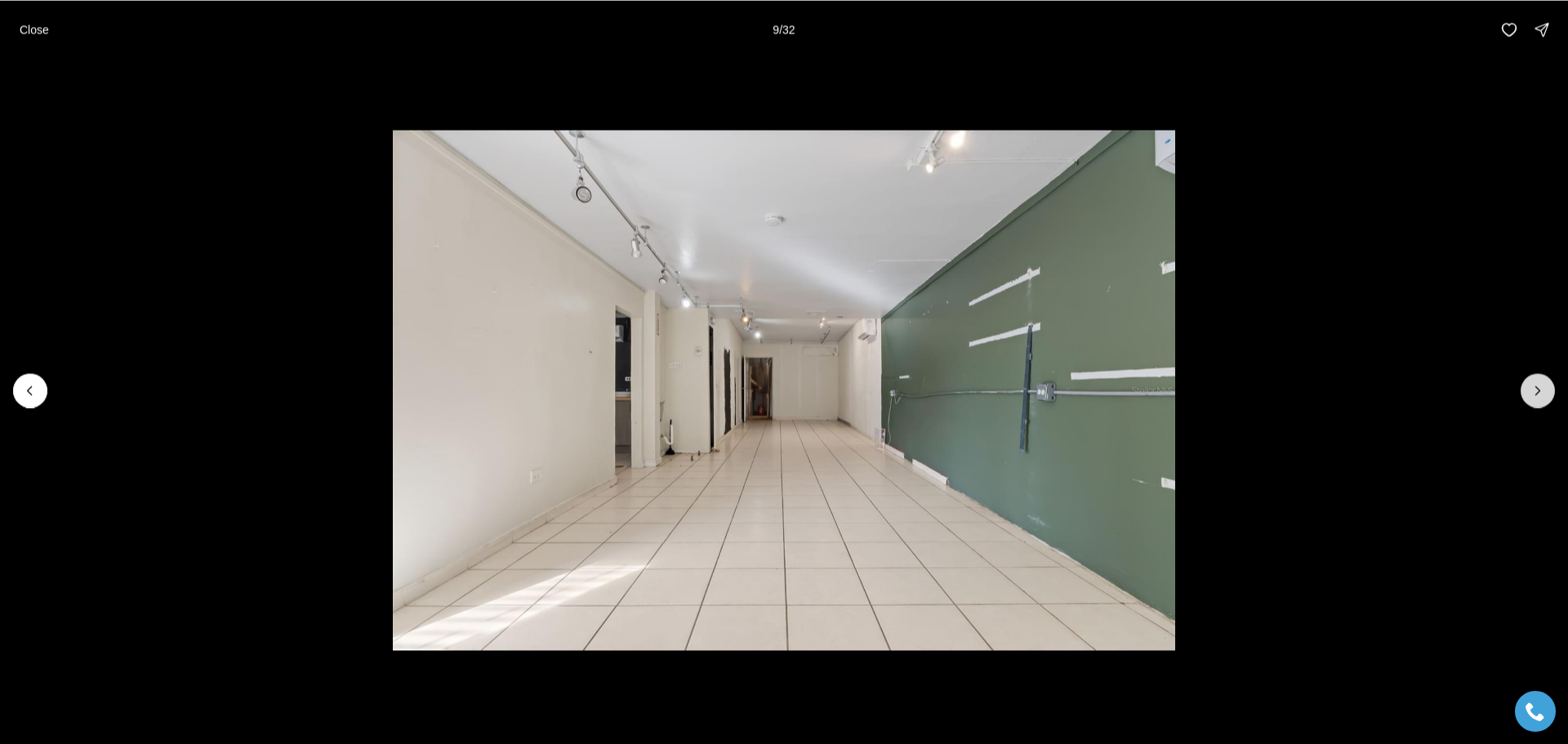
click at [1535, 392] on icon "Next slide" at bounding box center [1537, 390] width 17 height 17
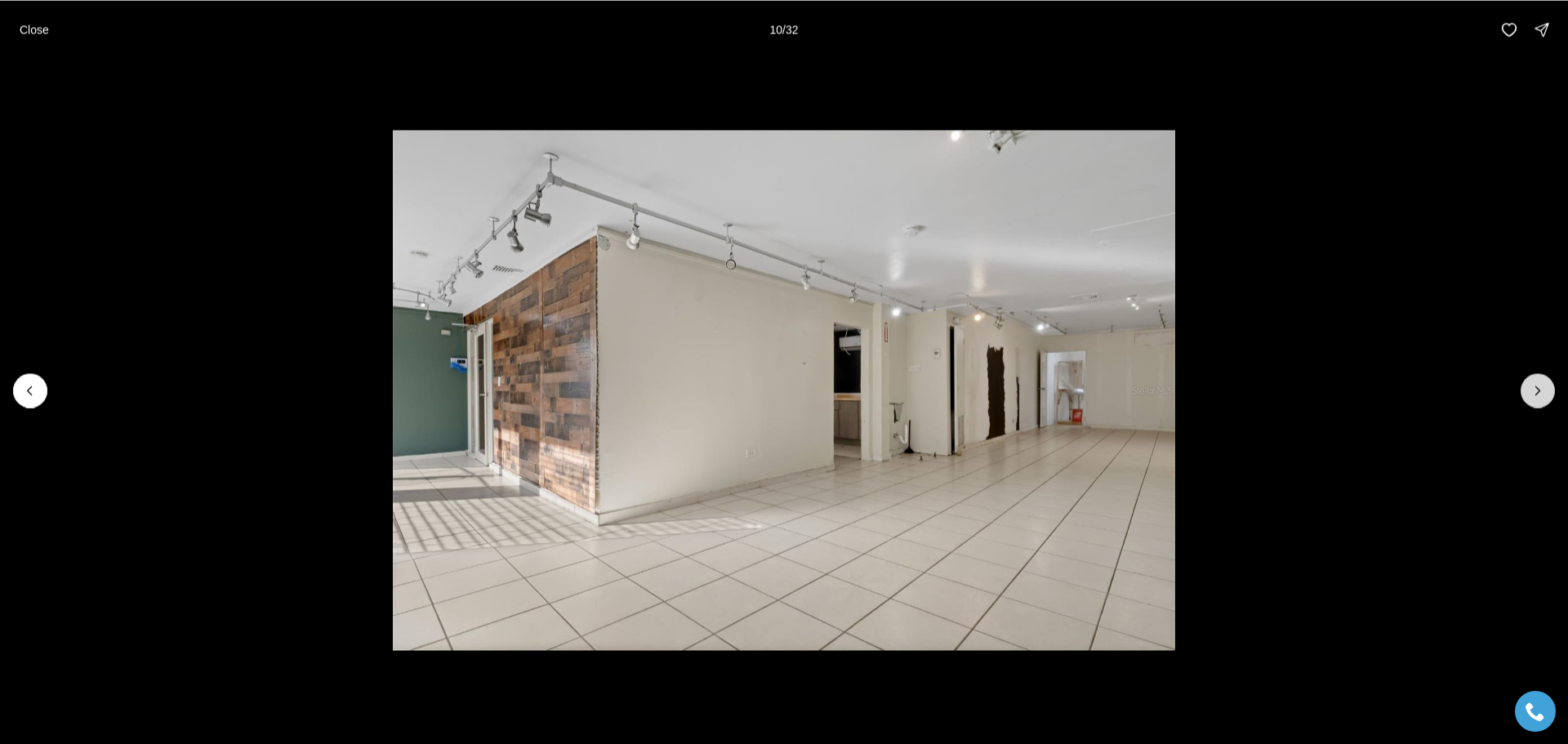
click at [1535, 392] on icon "Next slide" at bounding box center [1537, 390] width 17 height 17
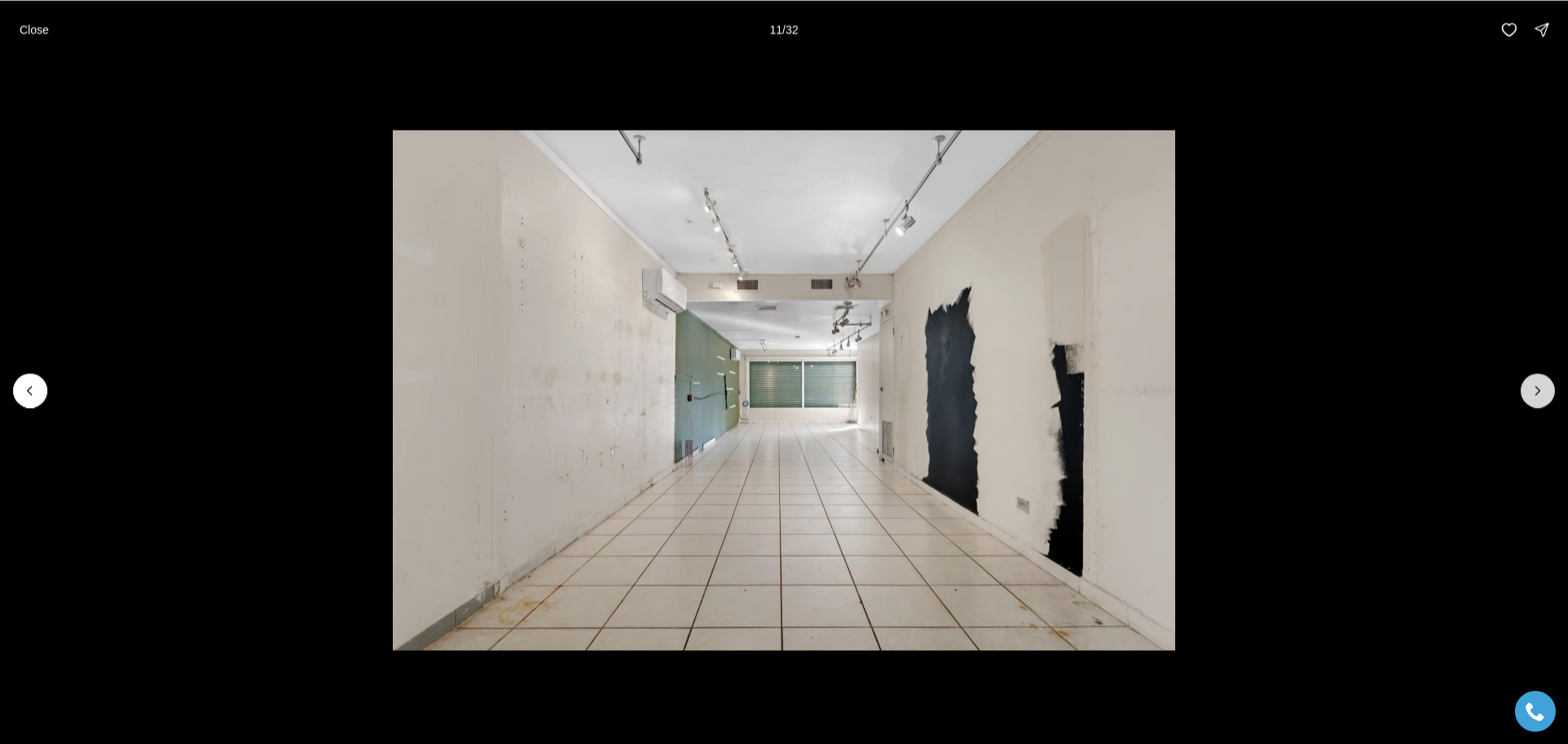
click at [1535, 392] on icon "Next slide" at bounding box center [1537, 390] width 17 height 17
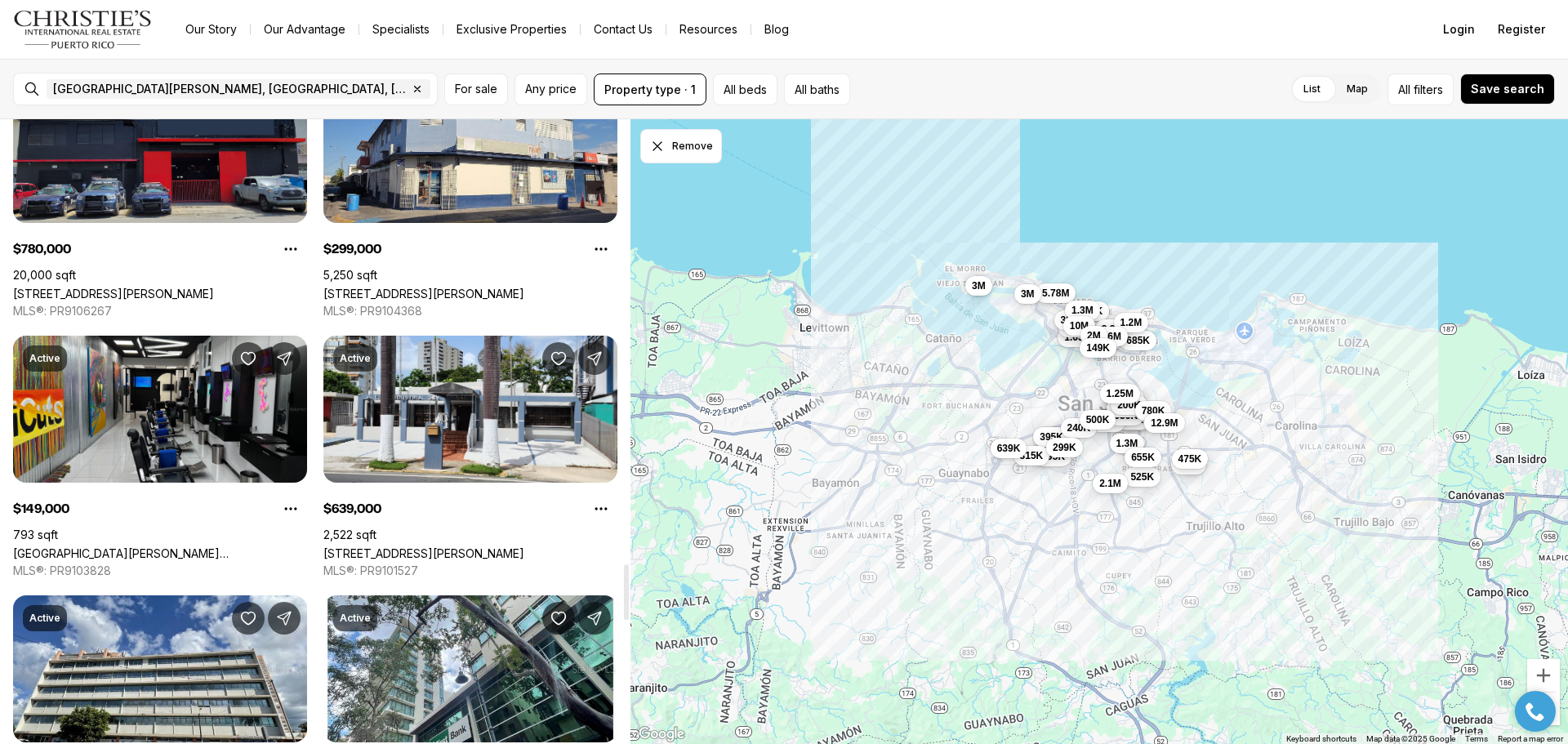
scroll to position [5066, 0]
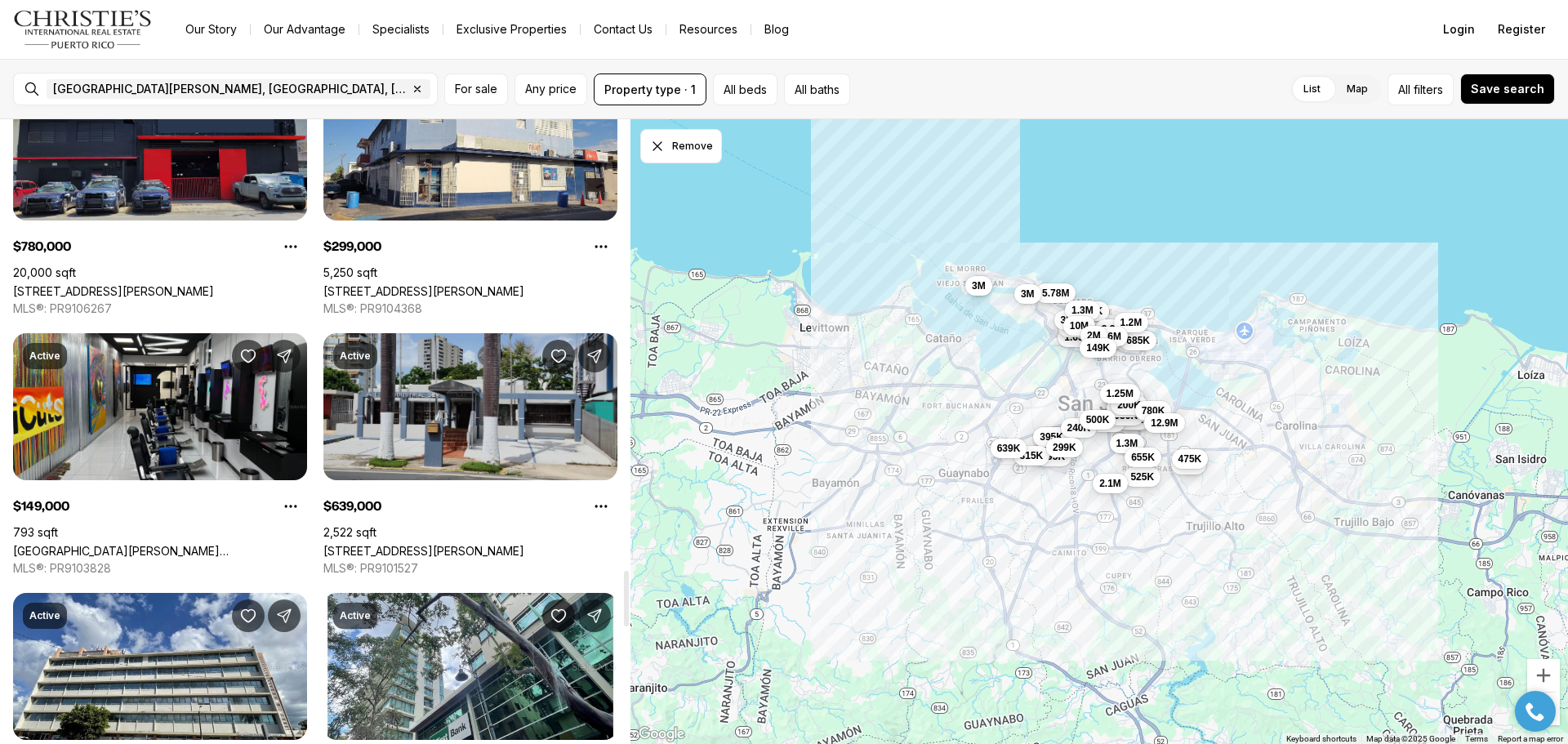
click at [369, 544] on link "[STREET_ADDRESS][PERSON_NAME]" at bounding box center [424, 551] width 201 height 14
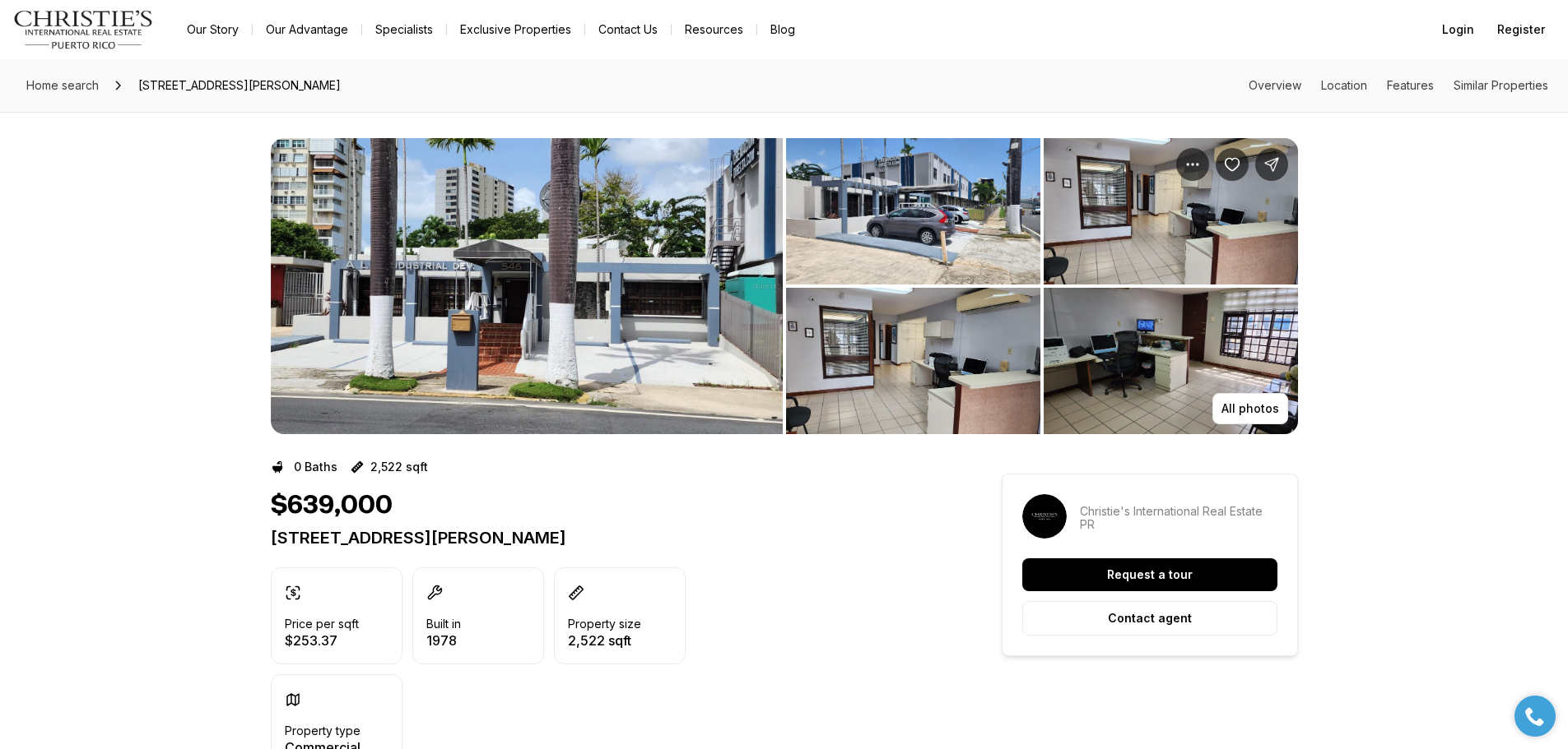
click at [977, 207] on img "View image gallery" at bounding box center [912, 211] width 254 height 146
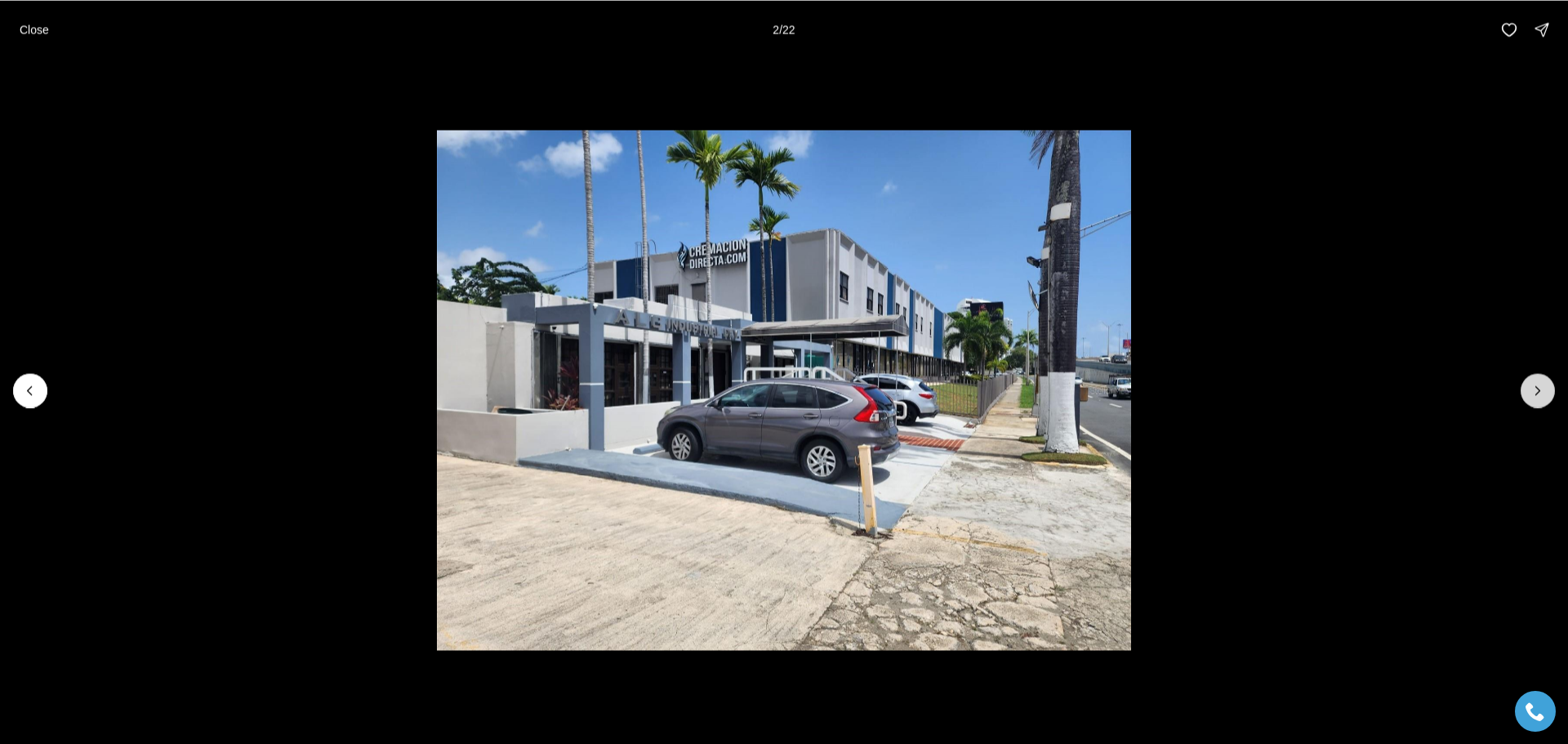
click at [1534, 392] on icon "Next slide" at bounding box center [1537, 390] width 17 height 17
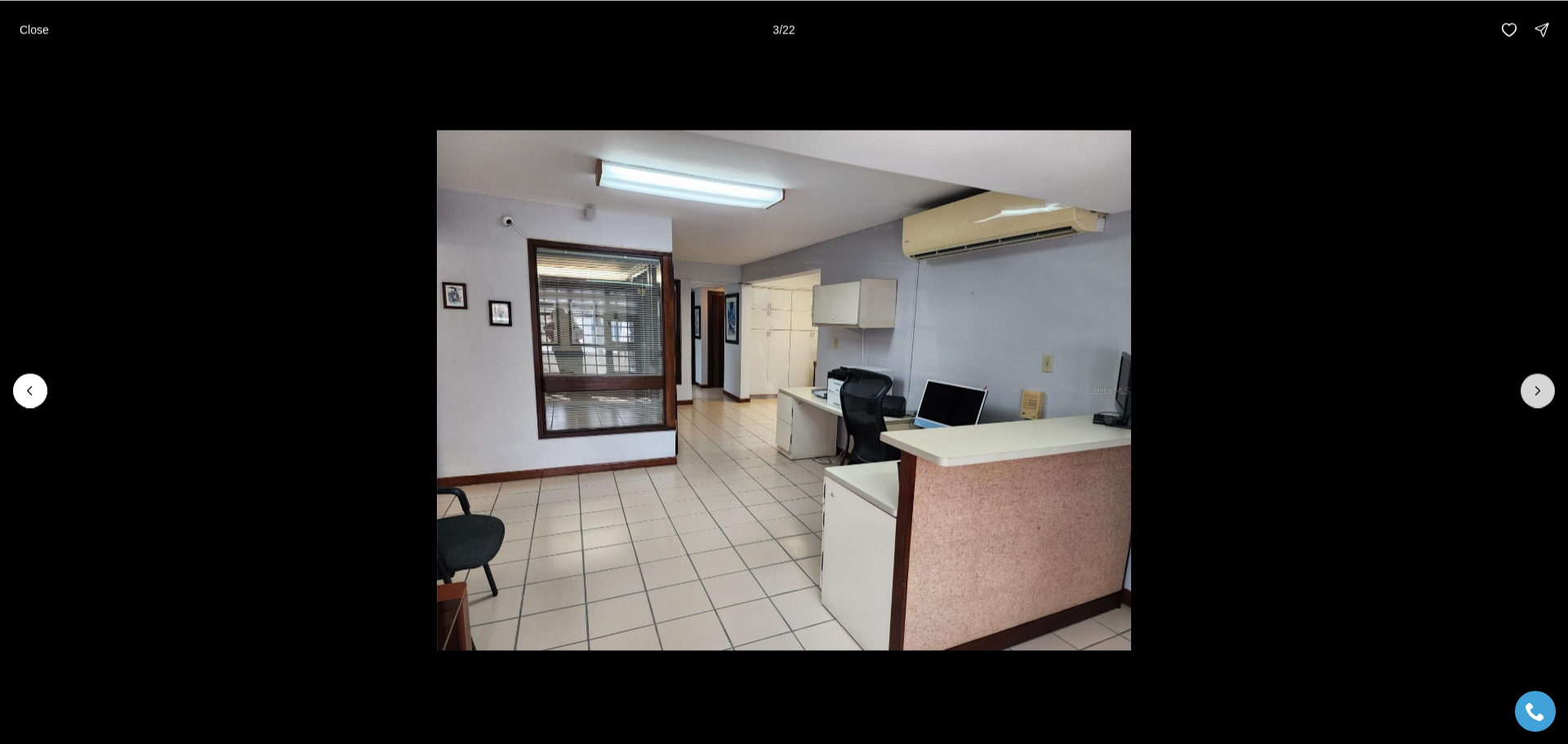
click at [1534, 392] on icon "Next slide" at bounding box center [1537, 390] width 17 height 17
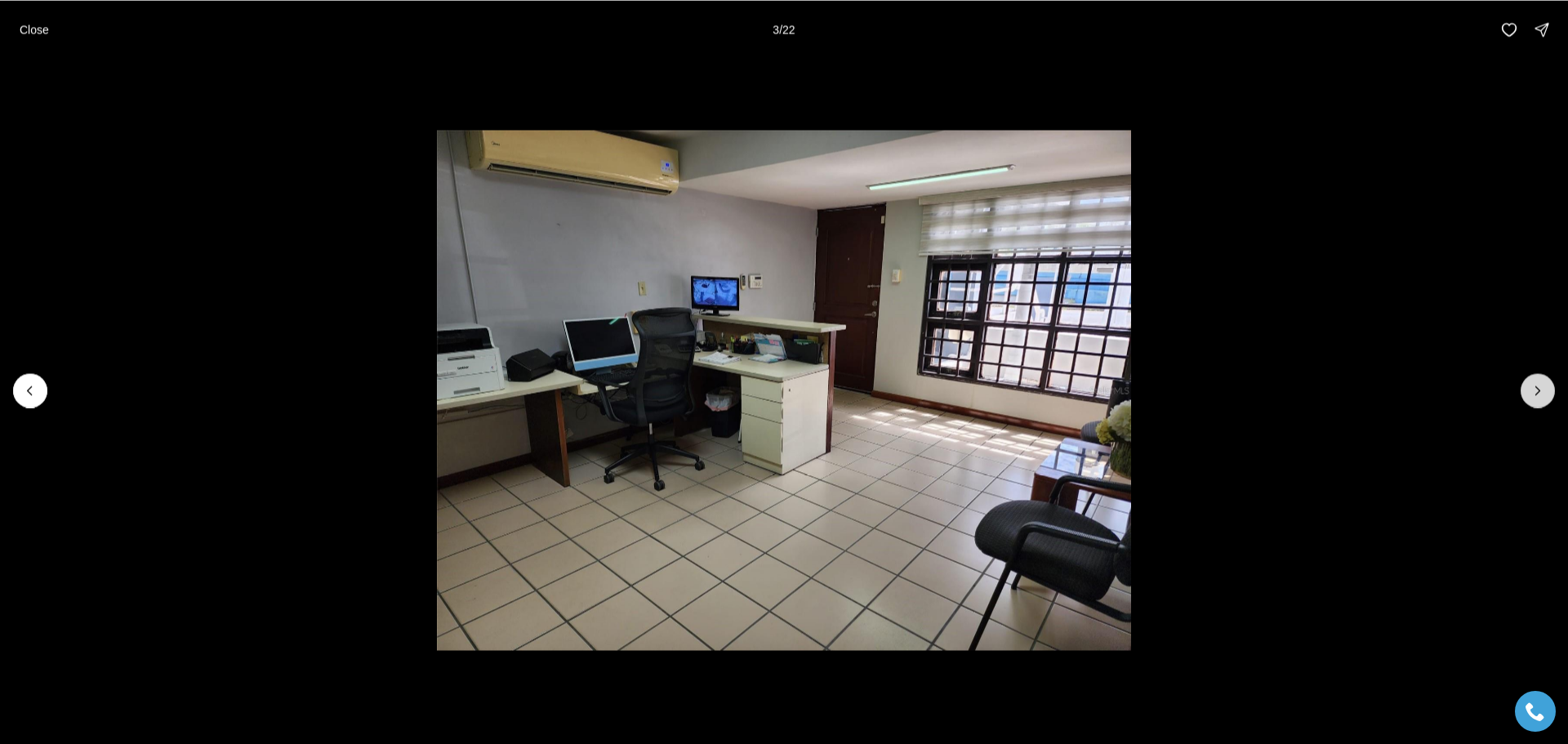
click at [1534, 392] on icon "Next slide" at bounding box center [1537, 390] width 17 height 17
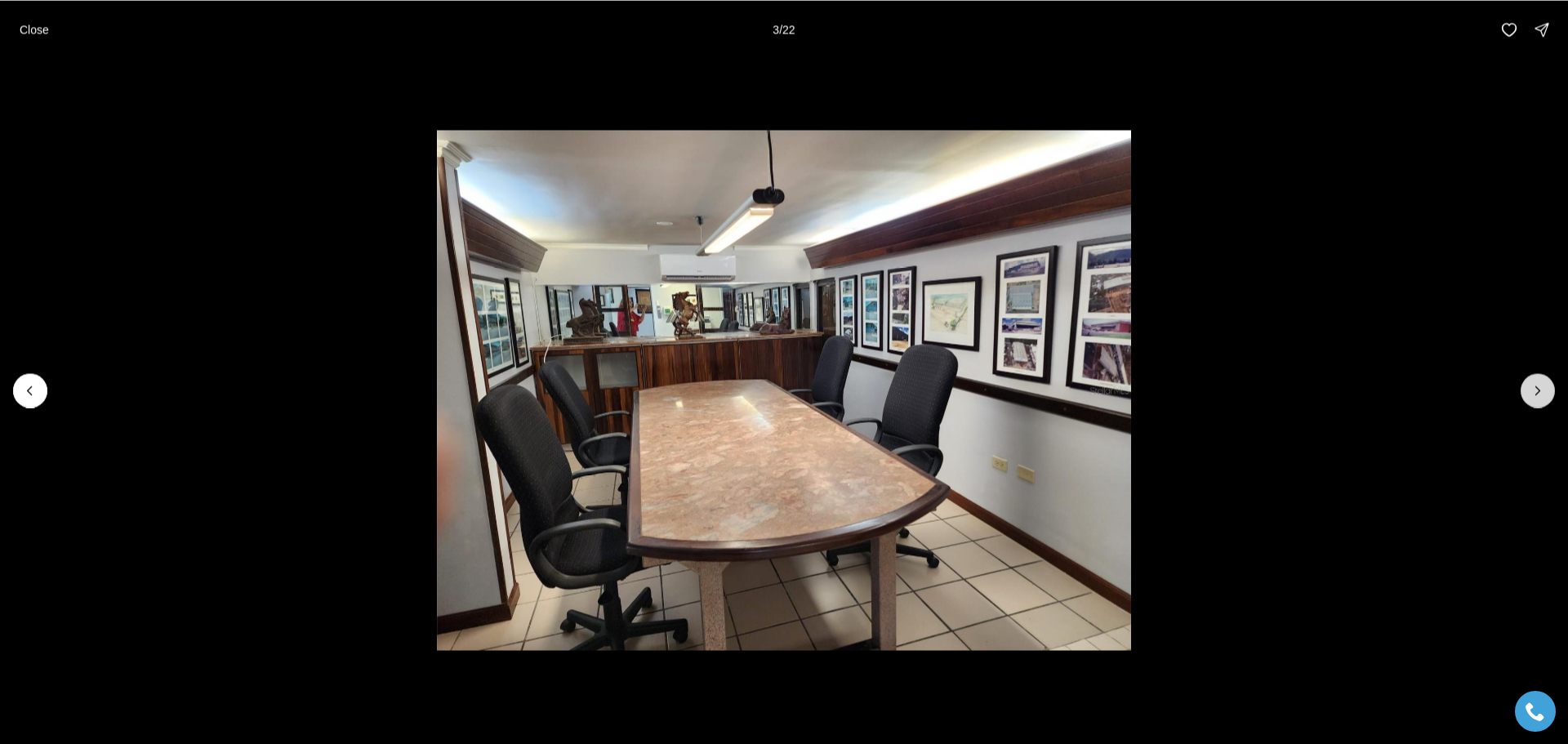
click at [1534, 392] on icon "Next slide" at bounding box center [1537, 390] width 17 height 17
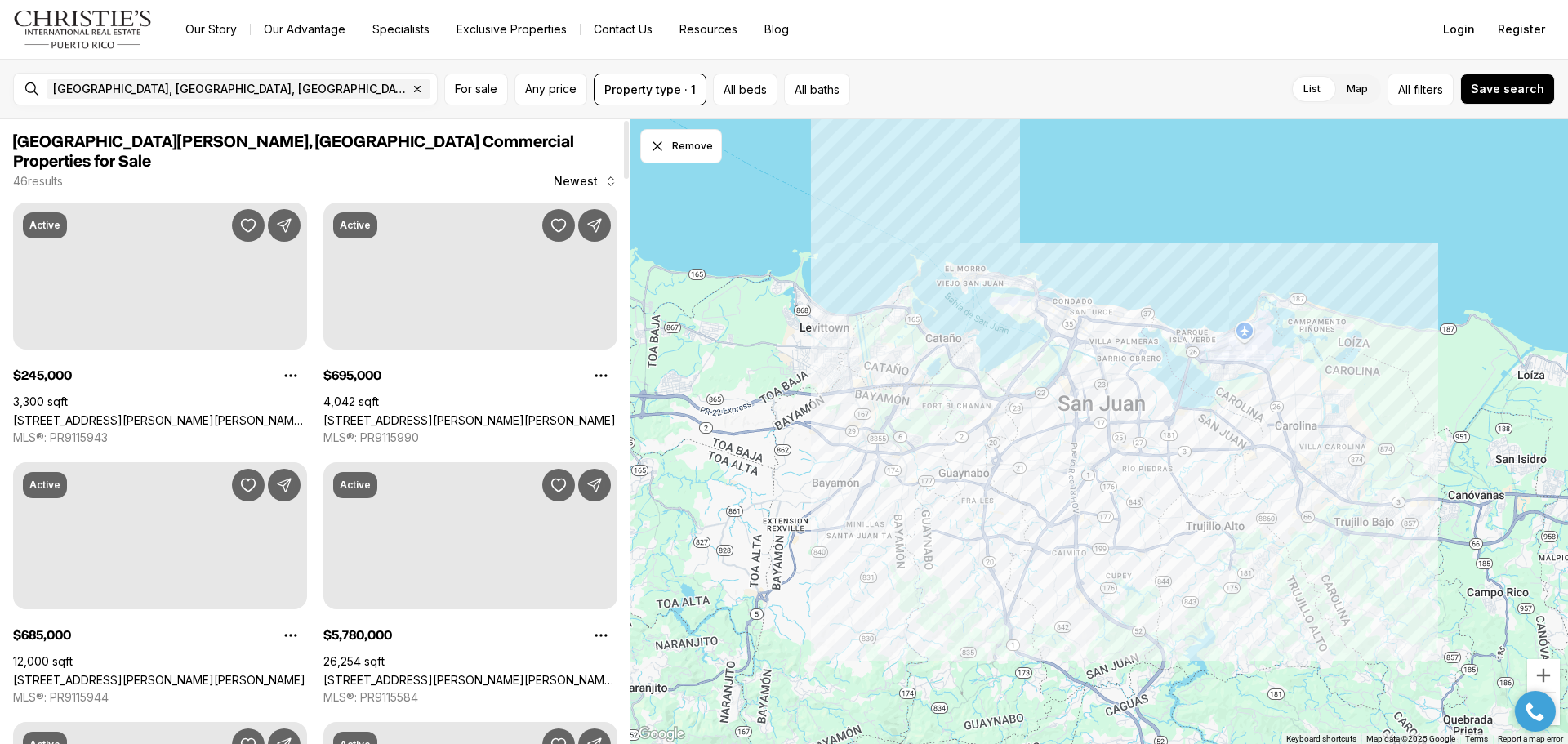
scroll to position [5066, 0]
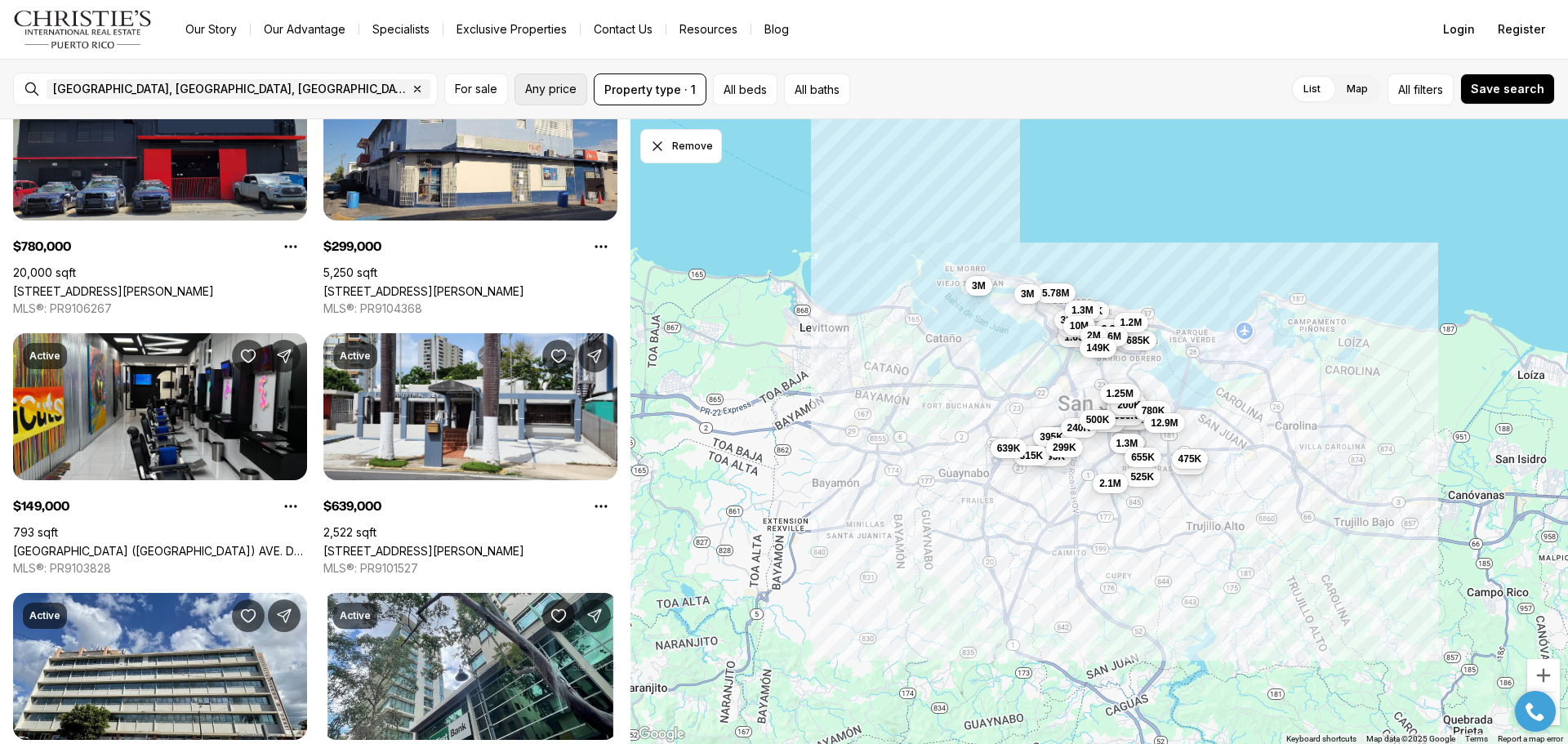
click at [559, 91] on span "Any price" at bounding box center [550, 89] width 52 height 13
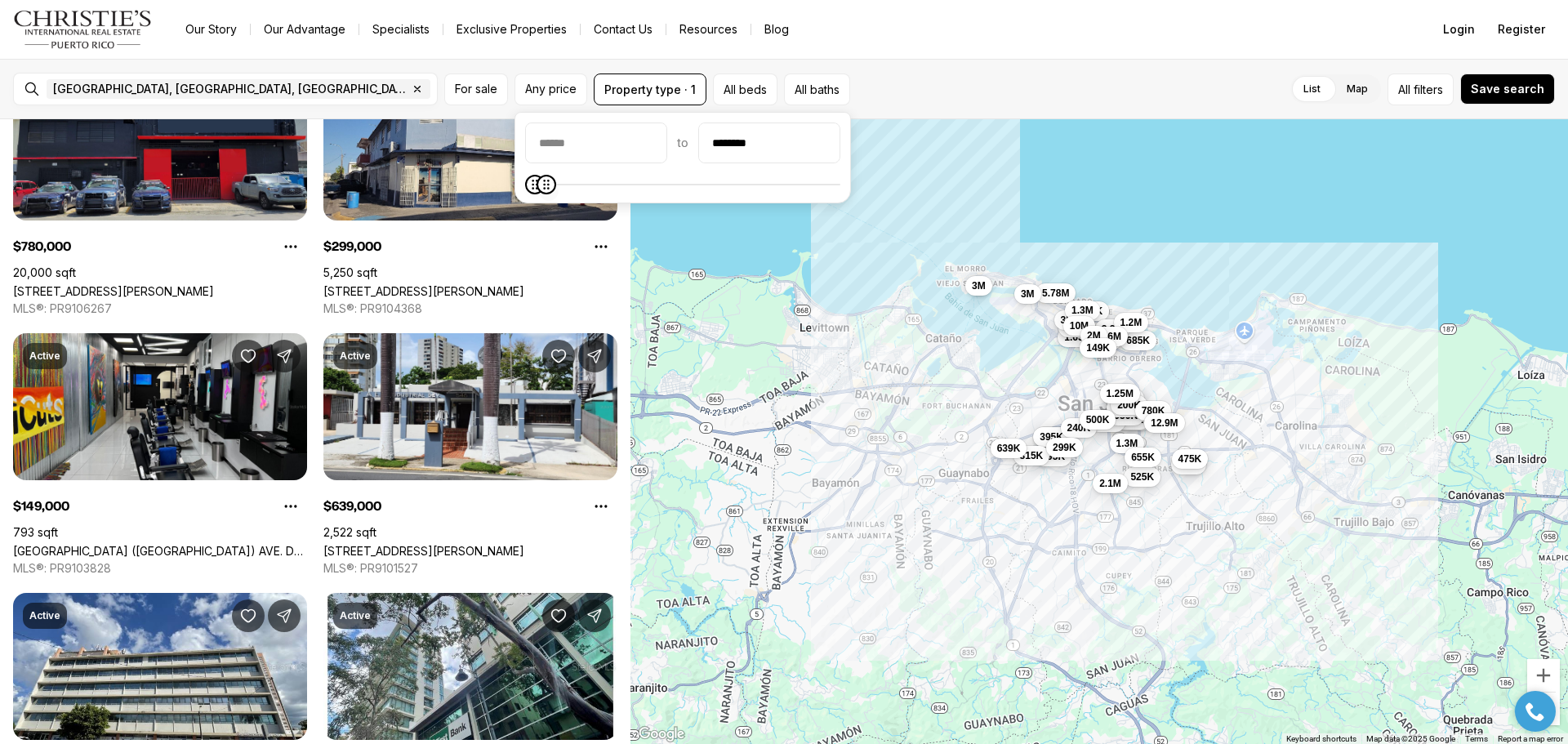
type input "********"
click at [537, 187] on icon "Maximum" at bounding box center [543, 185] width 13 height 13
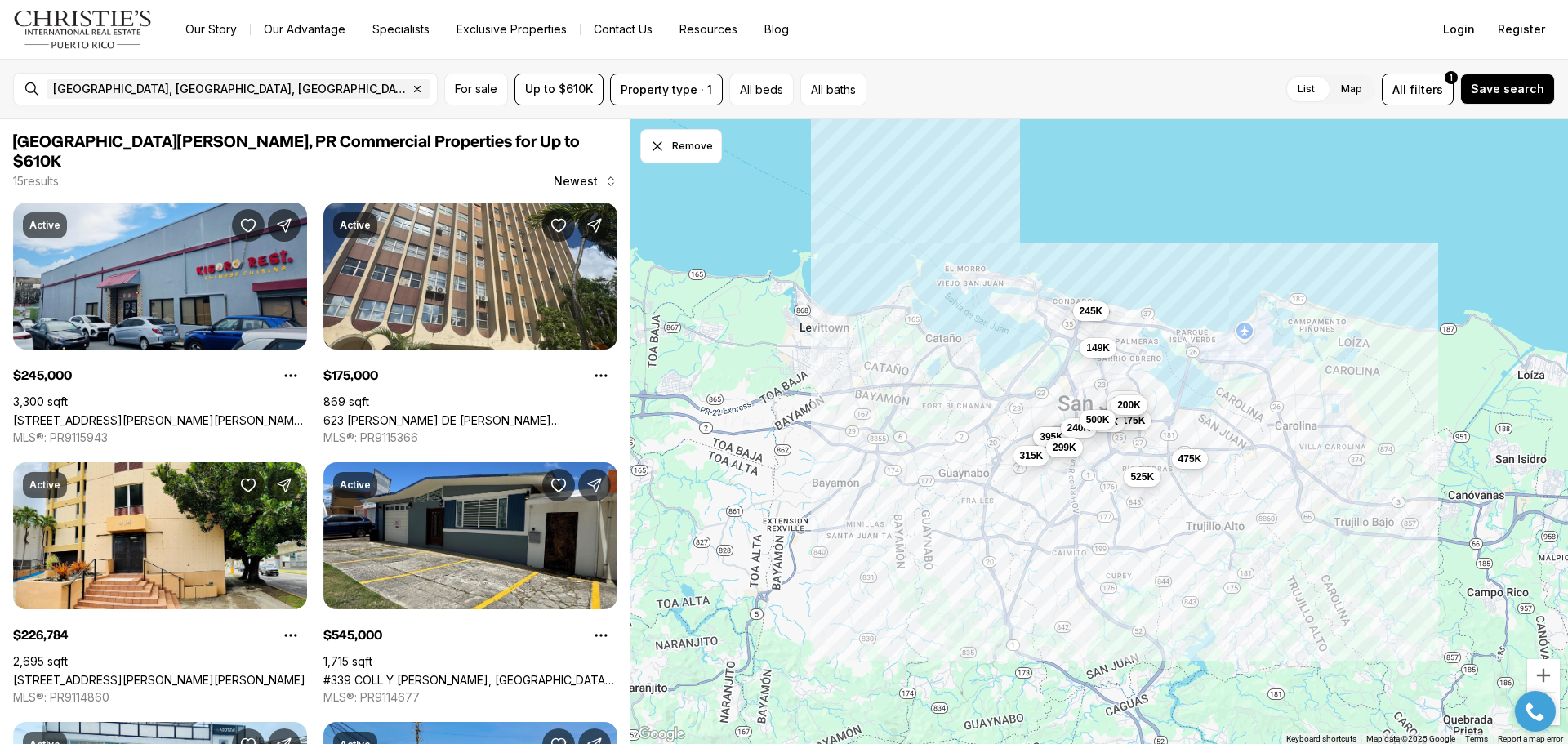
click at [1044, 50] on nav "Go to: Homepage Our Story Our Advantage Specialists Exclusive Properties Contac…" at bounding box center [784, 29] width 1568 height 59
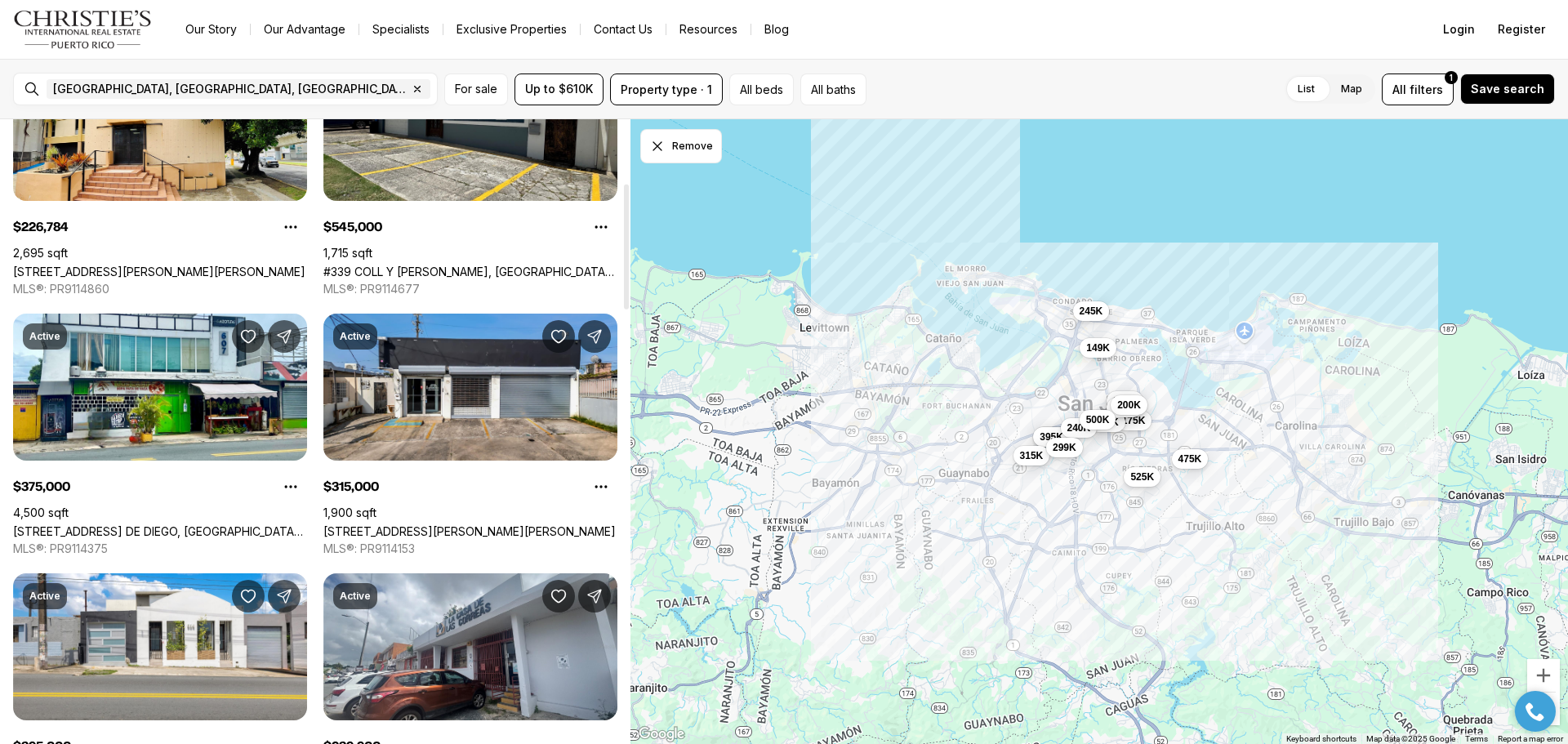
scroll to position [82, 0]
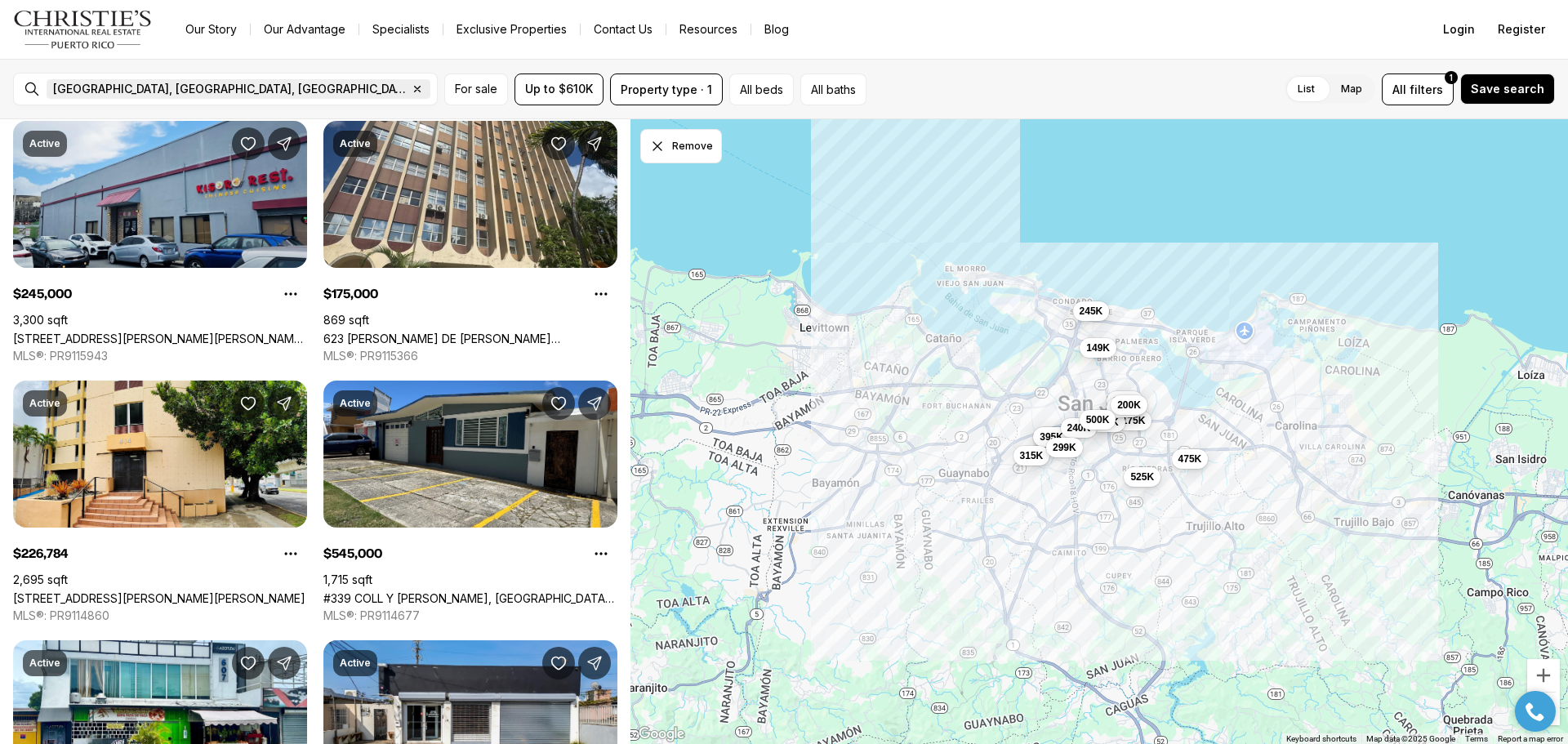
click at [410, 90] on icon "button" at bounding box center [417, 89] width 13 height 13
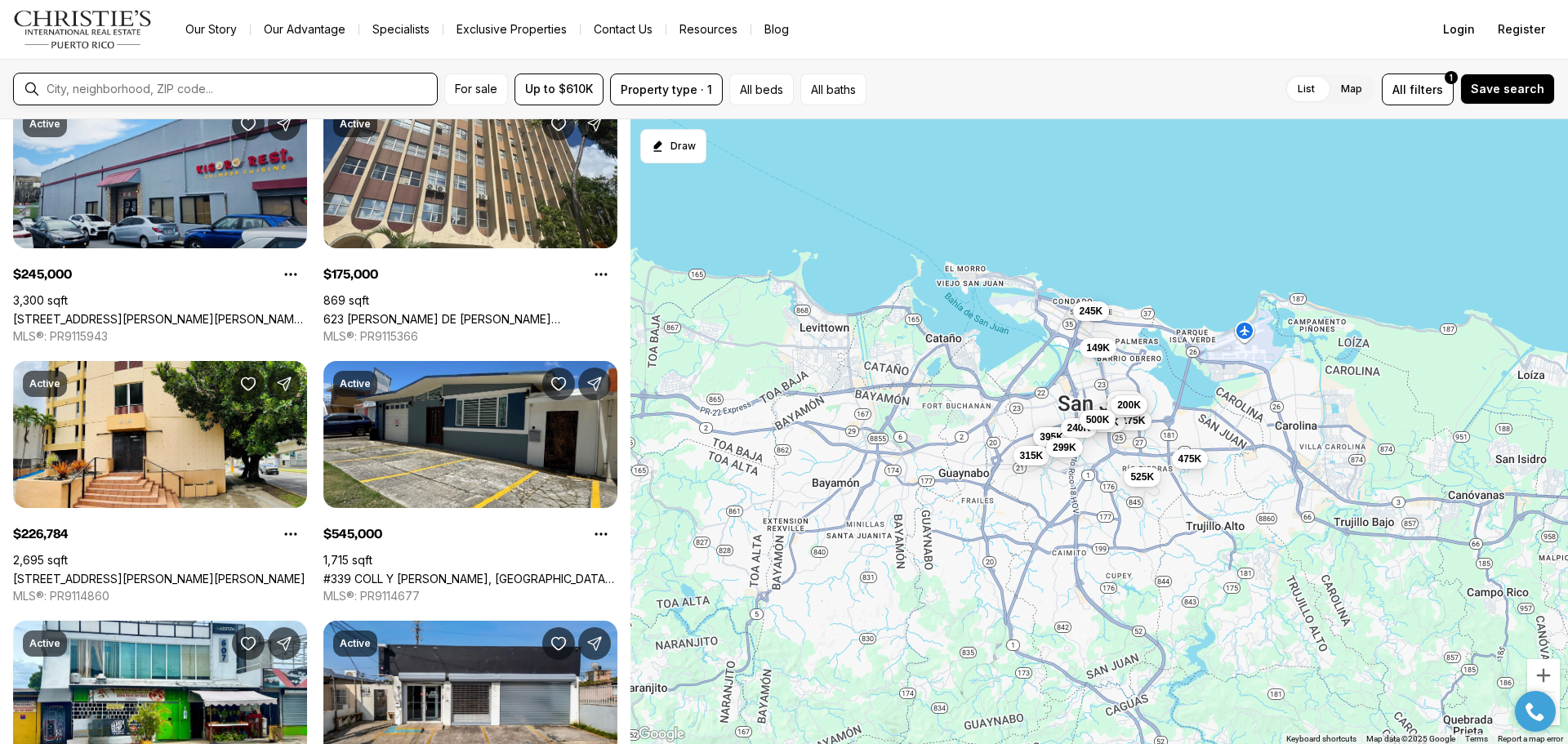
scroll to position [11, 0]
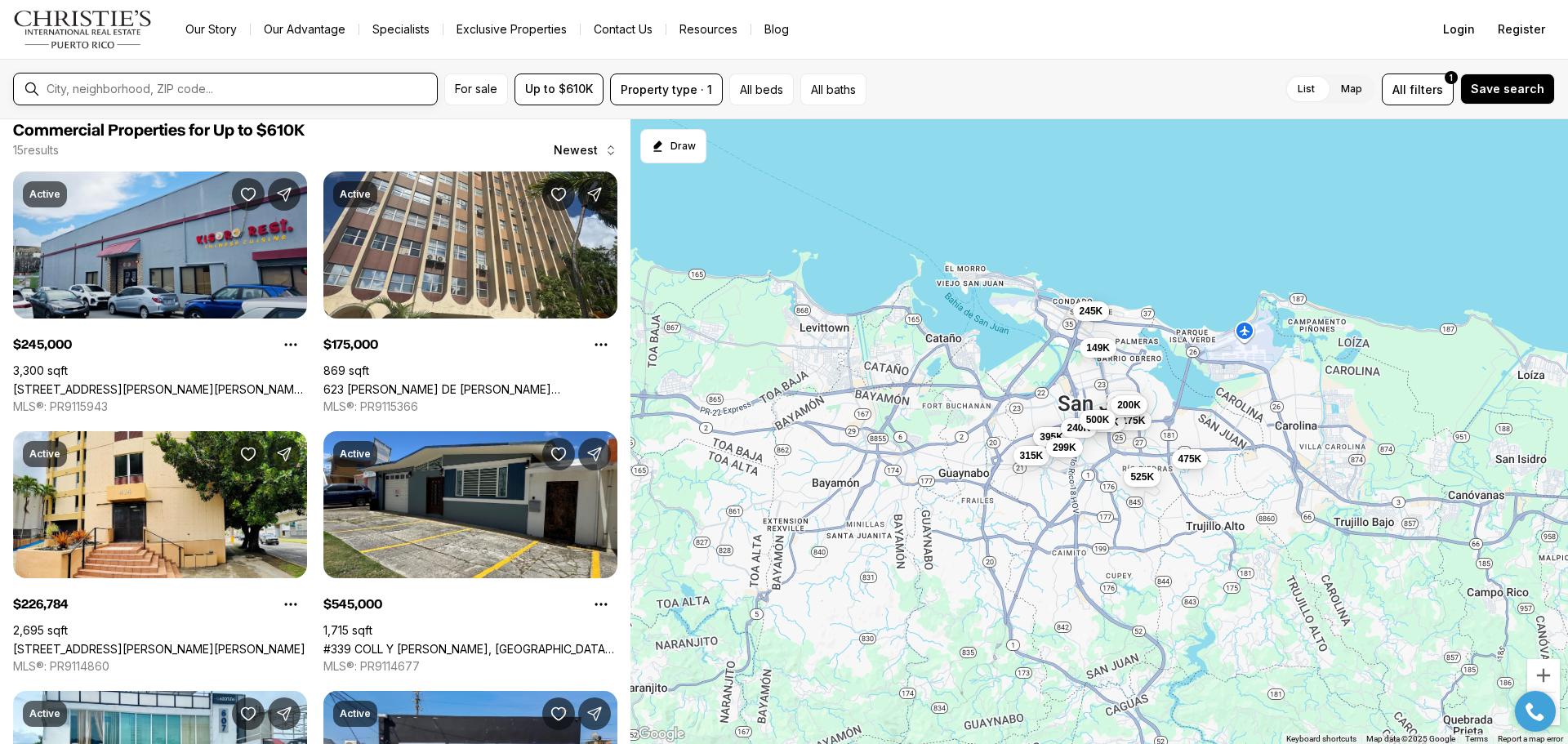
click at [154, 90] on input "text" at bounding box center [238, 89] width 384 height 15
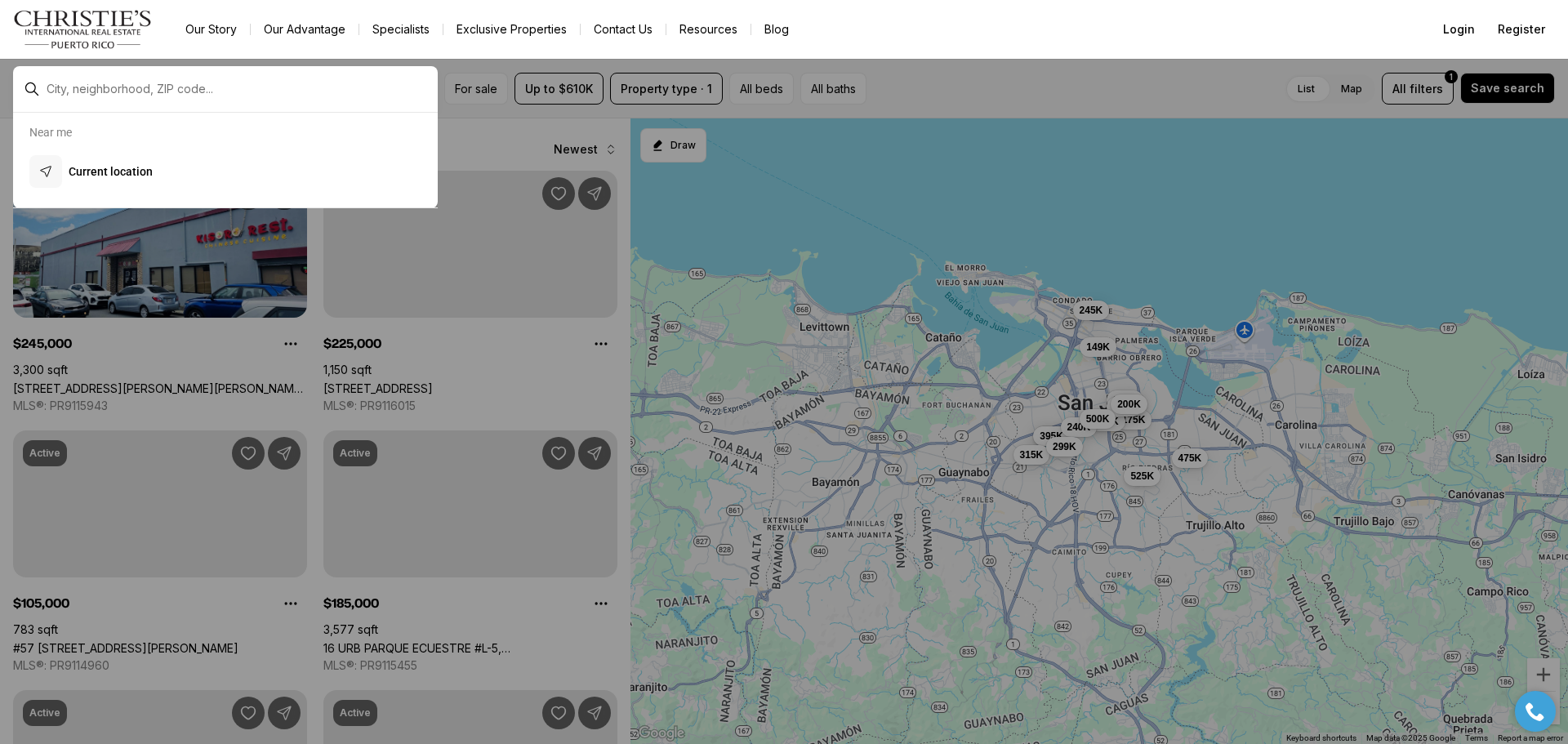
scroll to position [0, 0]
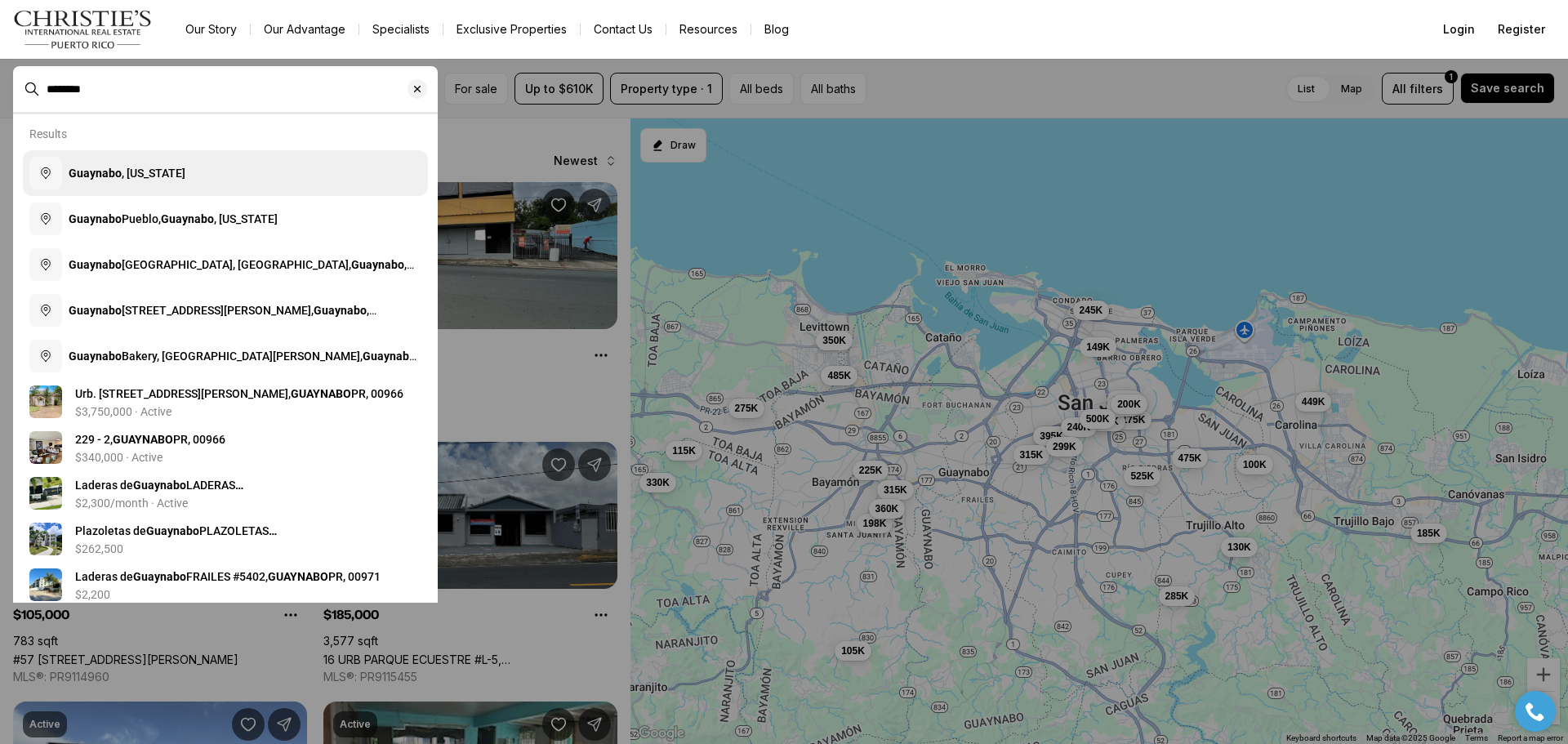
type input "********"
click at [191, 178] on button "Guaynabo , Puerto Rico" at bounding box center [225, 173] width 405 height 46
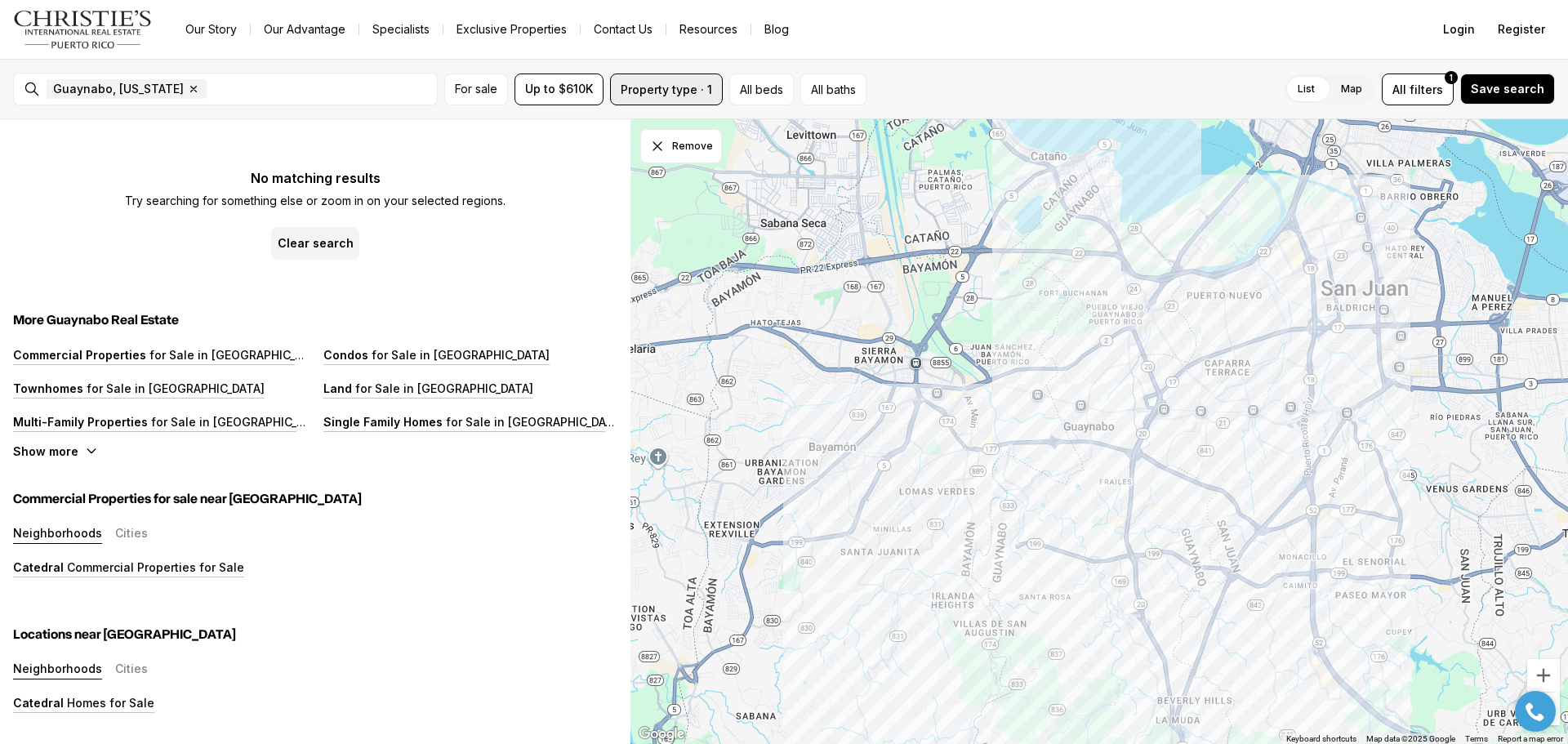
click at [663, 84] on button "Property type · 1" at bounding box center [666, 90] width 113 height 32
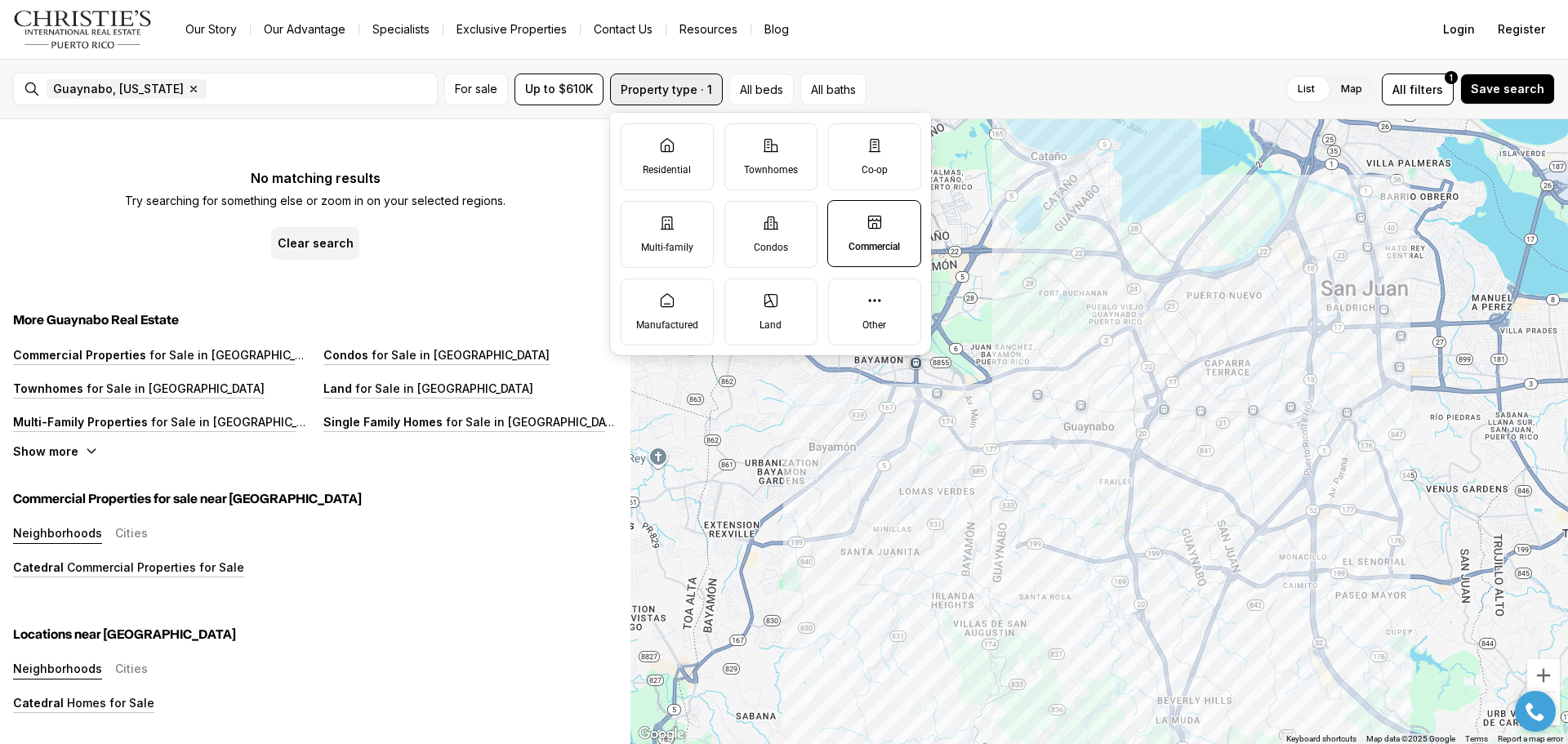
click at [663, 84] on button "Property type · 1" at bounding box center [666, 90] width 113 height 32
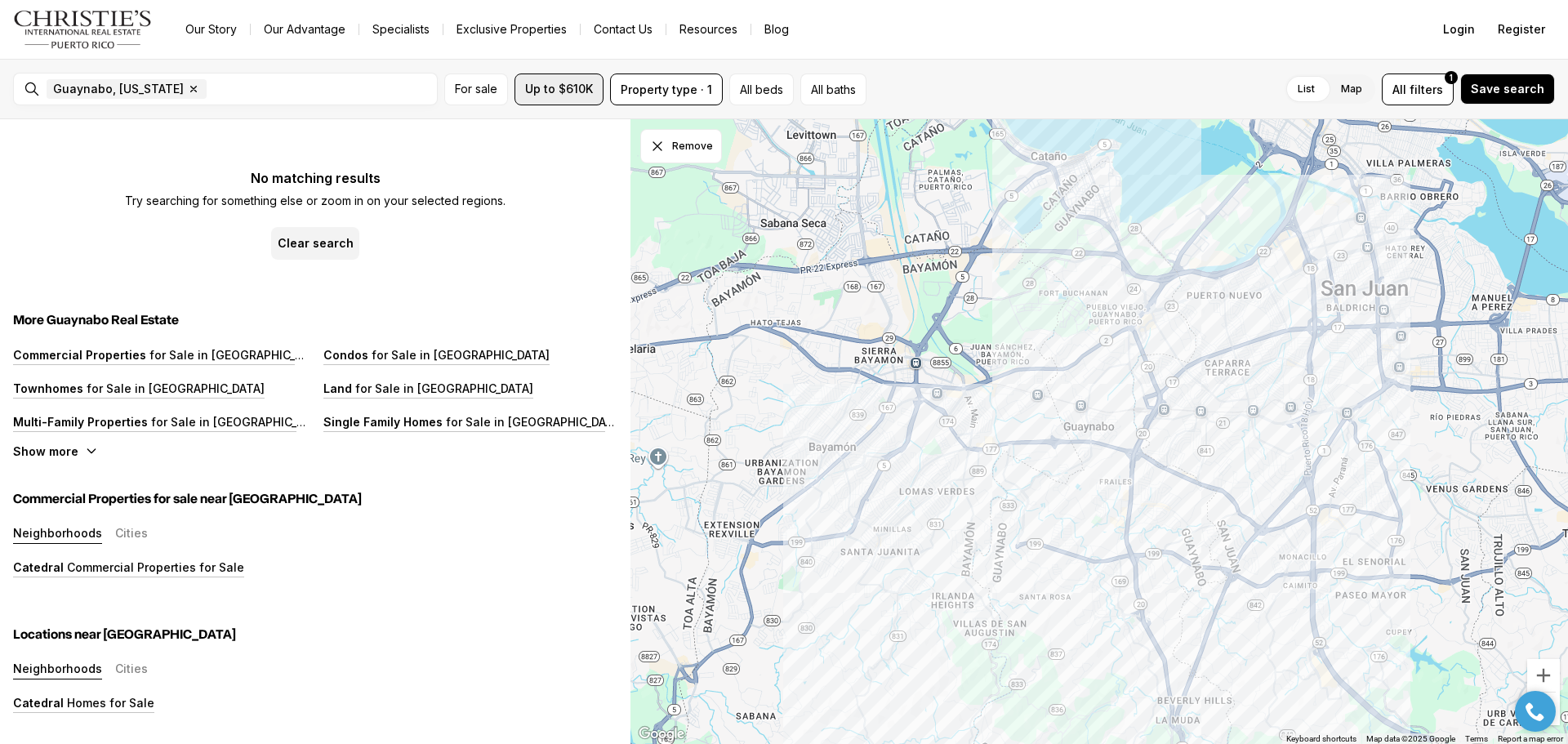
click at [574, 90] on span "Up to $610K" at bounding box center [558, 89] width 68 height 13
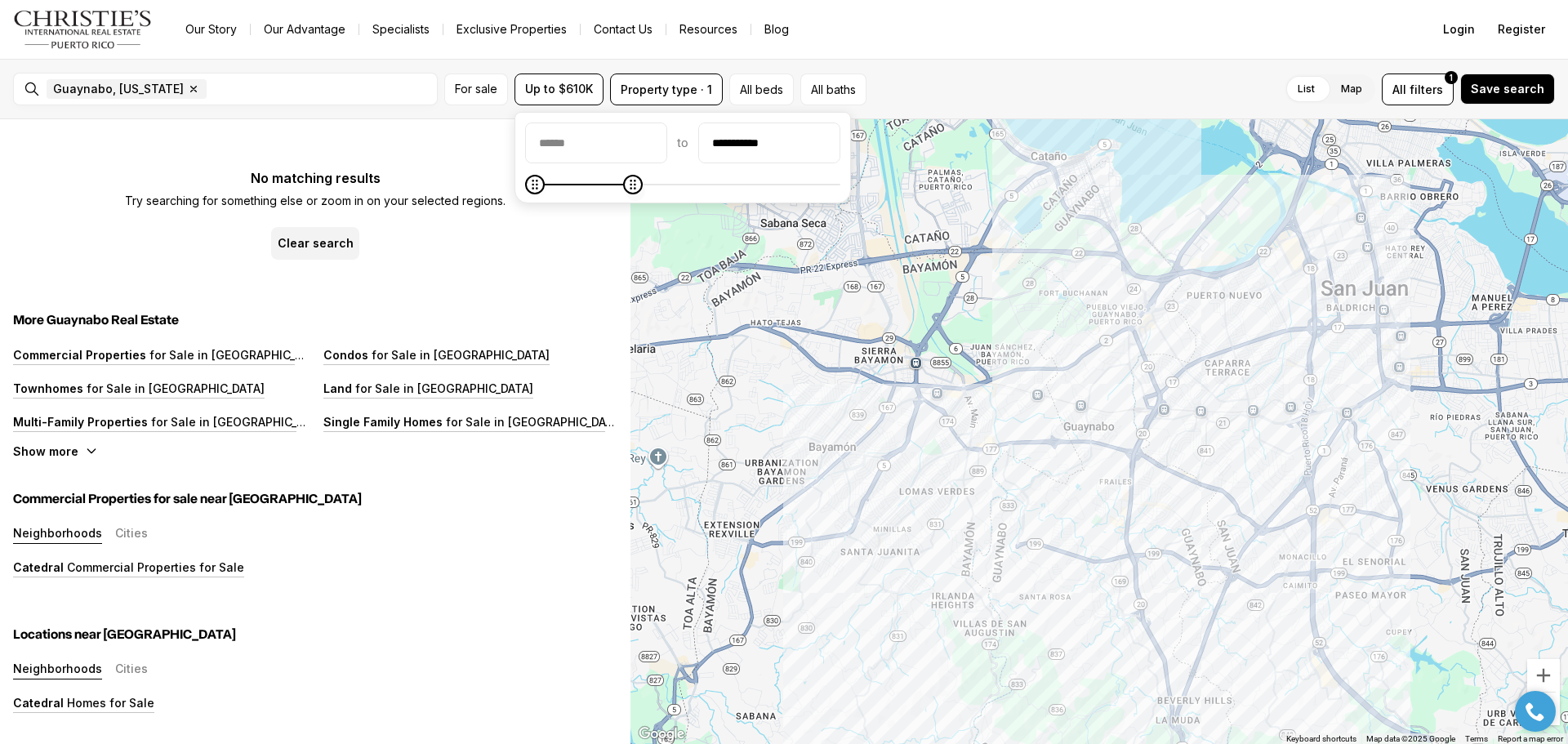
type input "**********"
click at [640, 191] on icon "Maximum" at bounding box center [633, 185] width 13 height 13
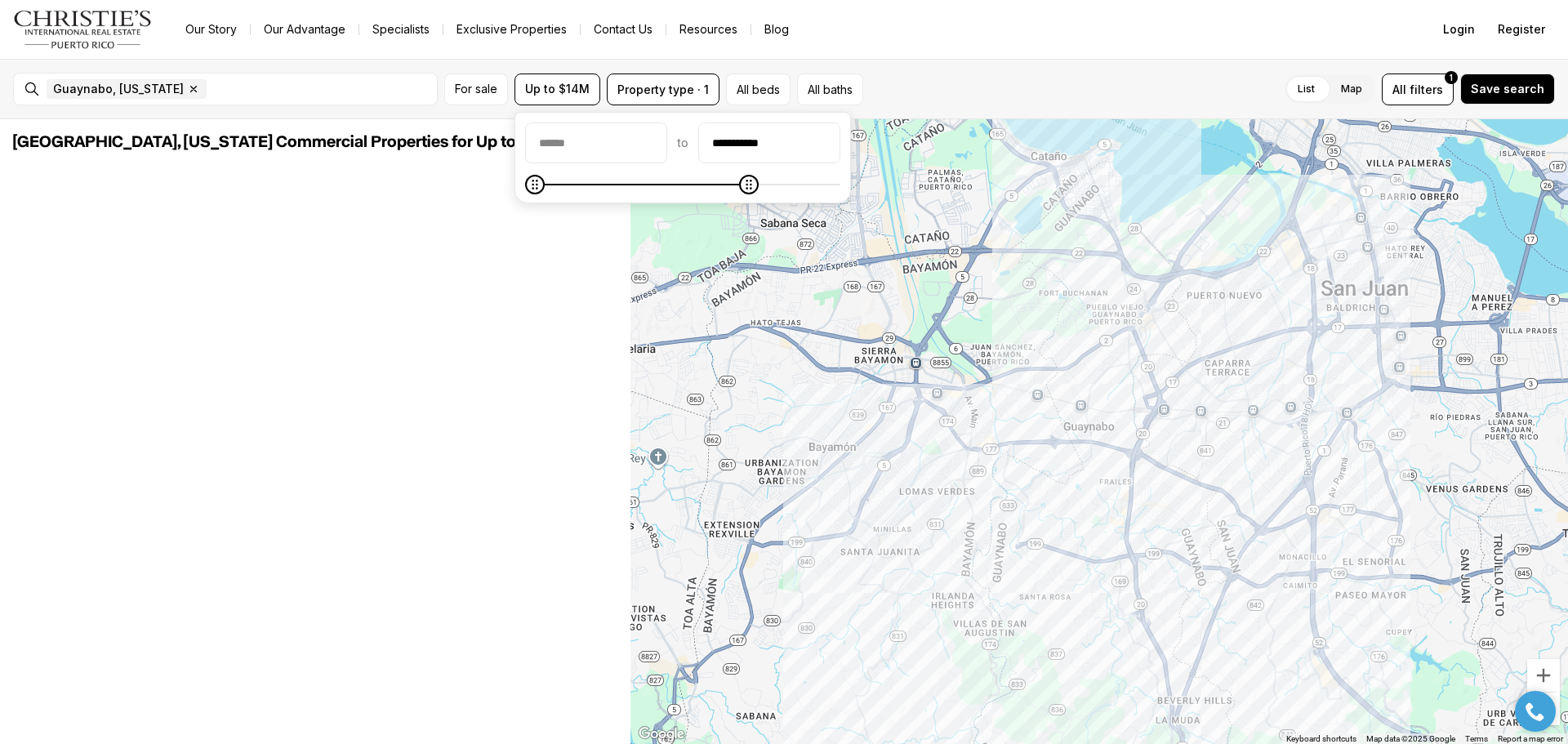
click at [1009, 47] on nav "Go to: Homepage Our Story Our Advantage Specialists Exclusive Properties Contac…" at bounding box center [784, 29] width 1568 height 59
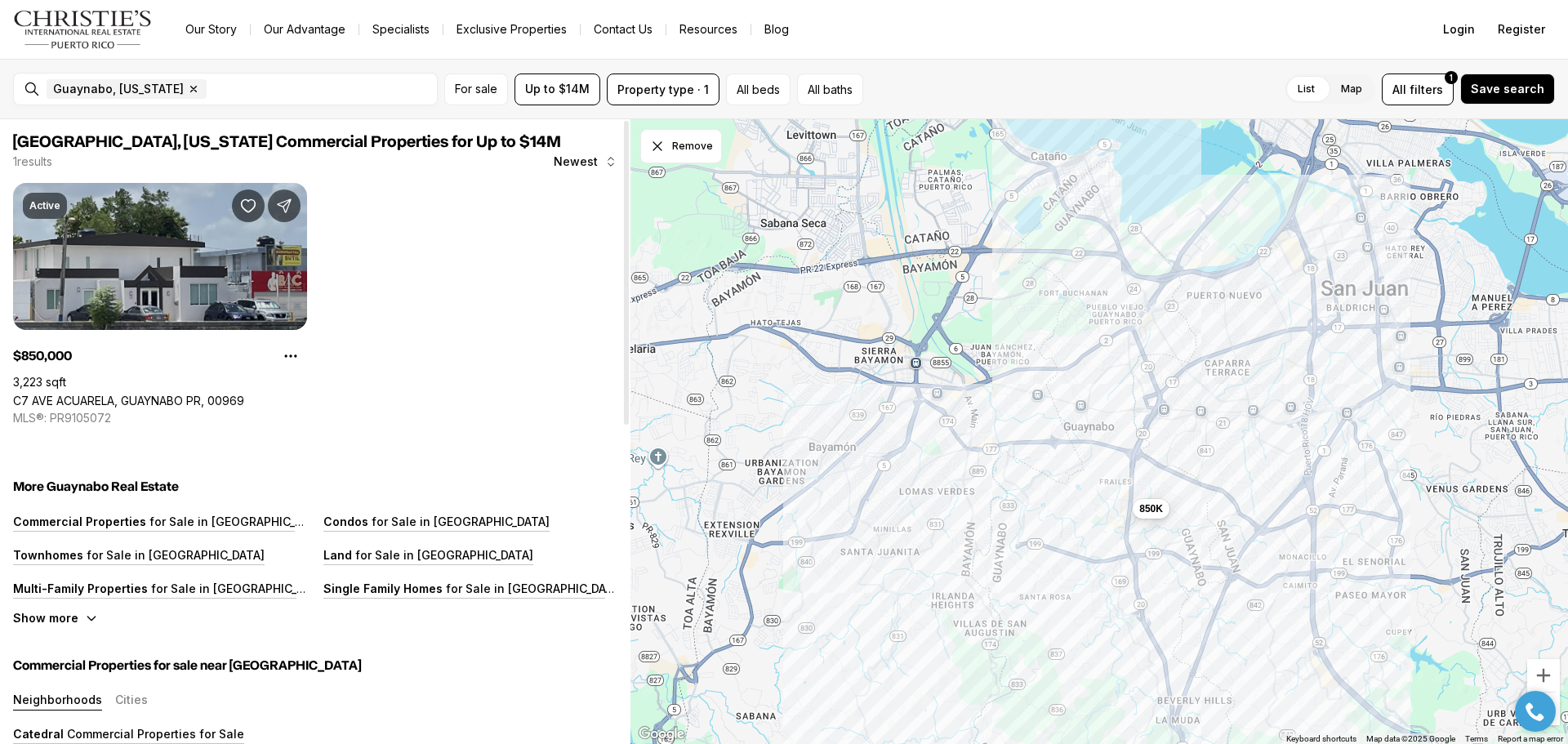
click at [188, 394] on link "C7 AVE ACUARELA, GUAYNABO PR, 00969" at bounding box center [128, 401] width 231 height 14
